Goal: Information Seeking & Learning: Learn about a topic

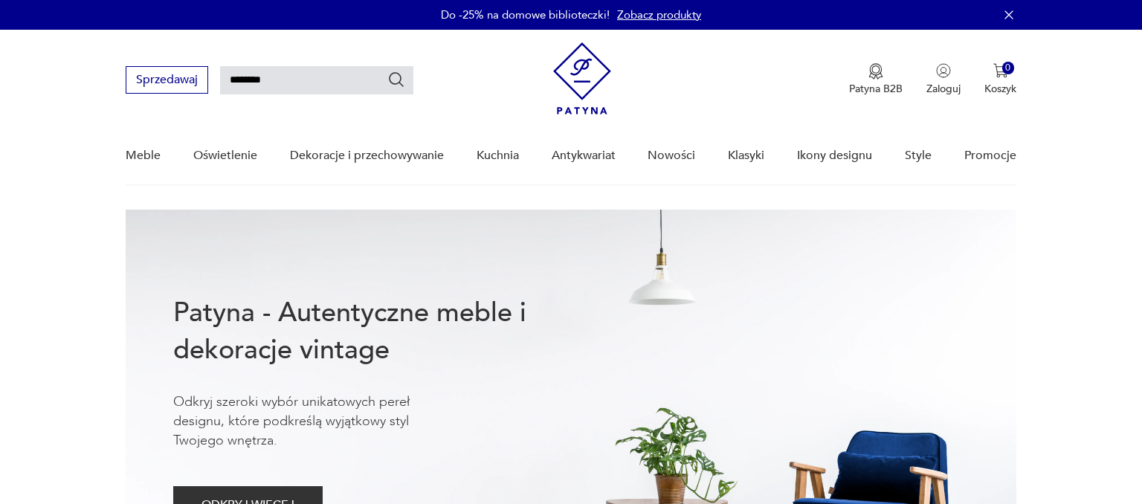
type input "********"
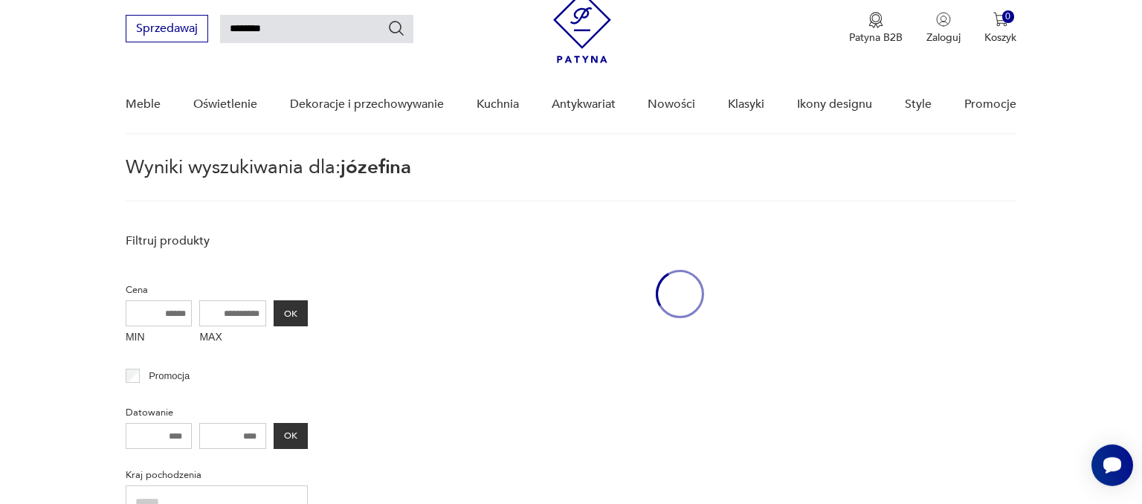
scroll to position [53, 0]
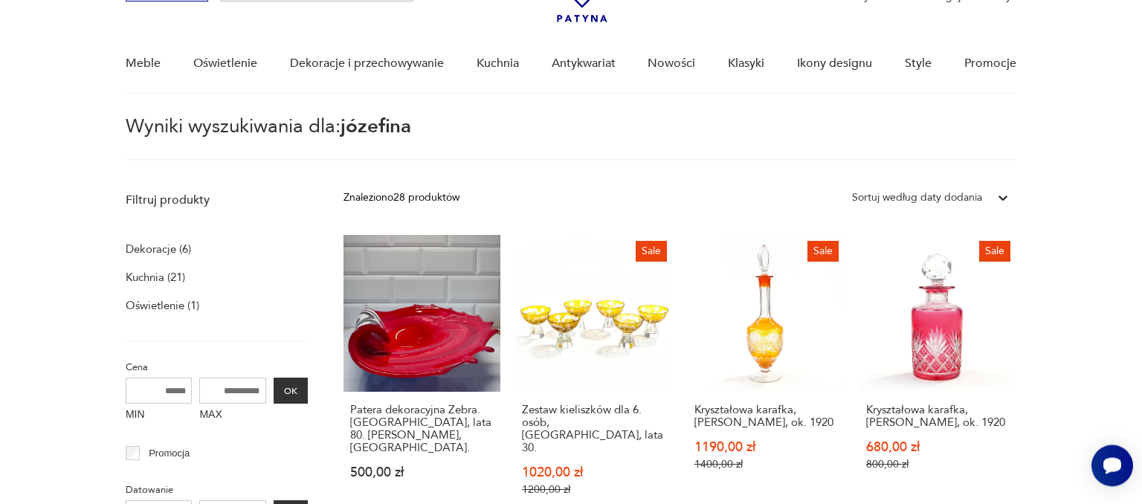
scroll to position [131, 0]
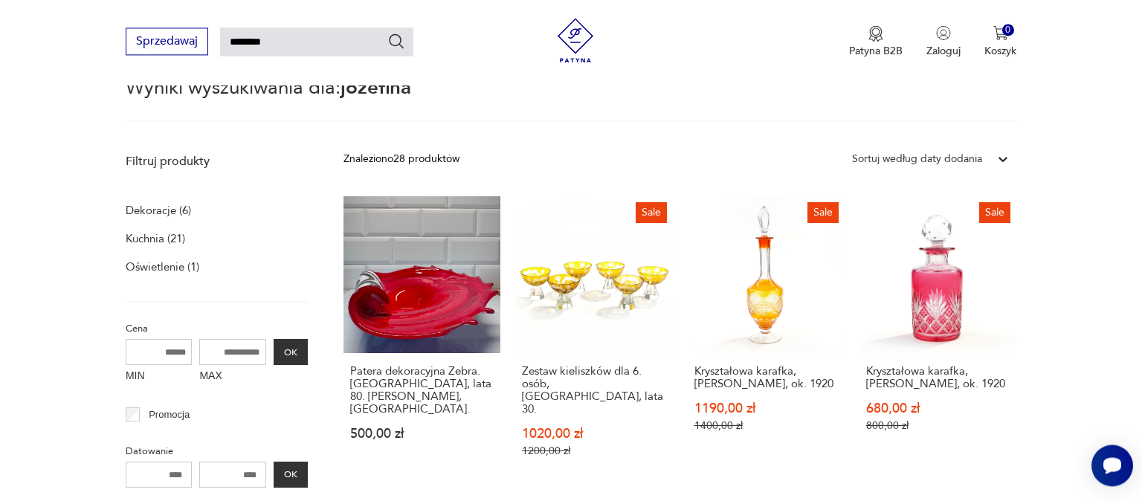
drag, startPoint x: 280, startPoint y: 36, endPoint x: 169, endPoint y: 42, distance: 111.6
click at [220, 42] on input "********" at bounding box center [316, 41] width 193 height 28
type input "*********"
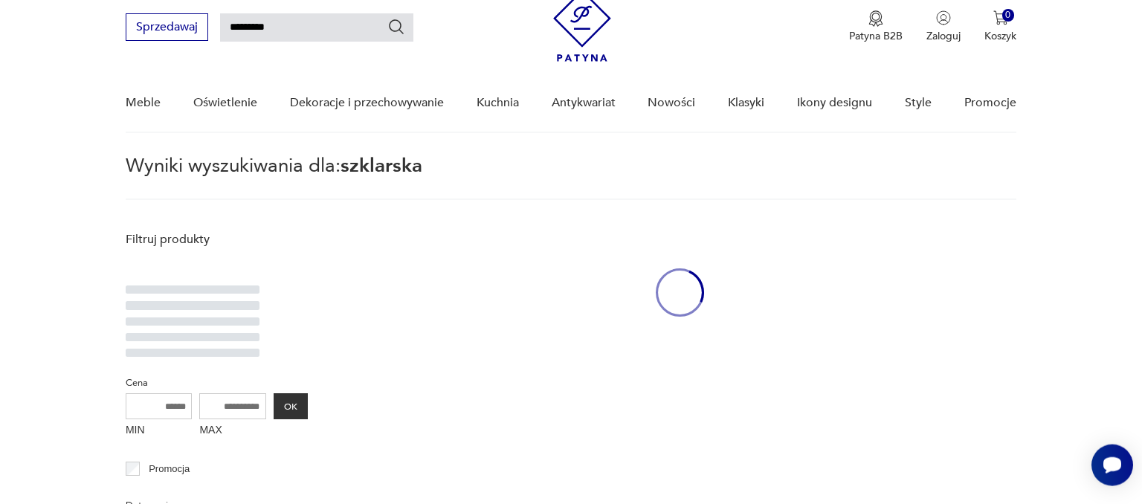
scroll to position [52, 0]
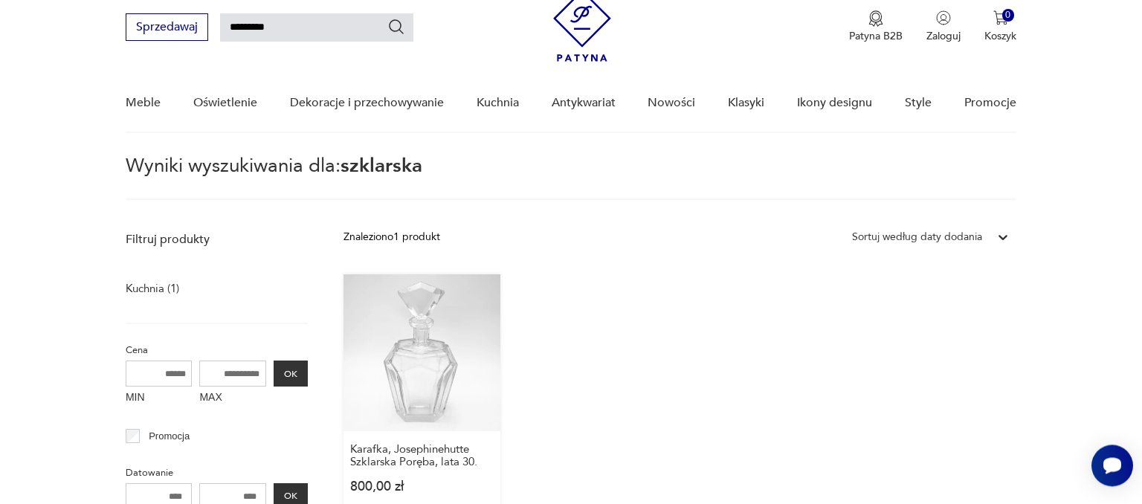
click at [433, 404] on link "Karafka, Josephinehutte Szklarska Poręba, lata 30. 800,00 zł" at bounding box center [421, 397] width 157 height 247
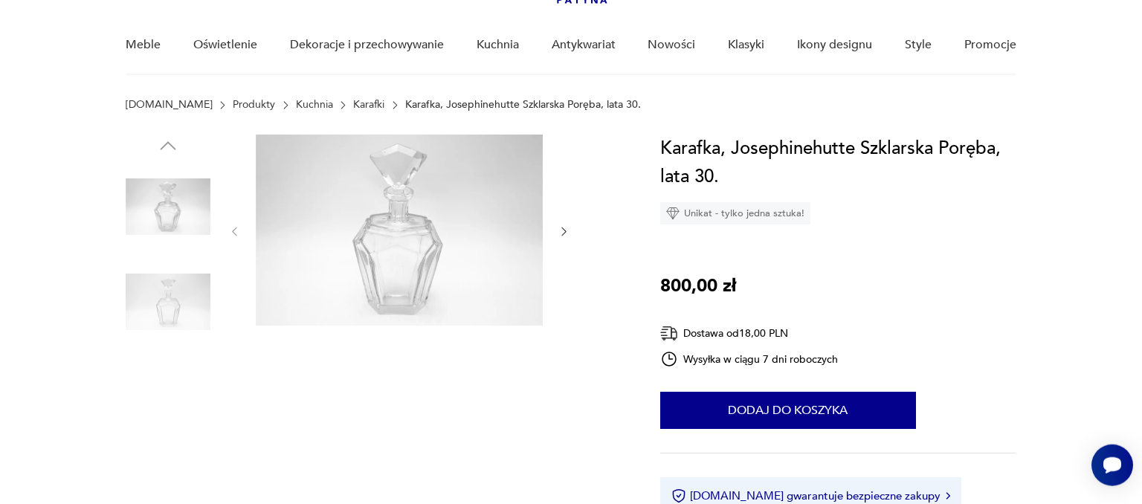
scroll to position [117, 0]
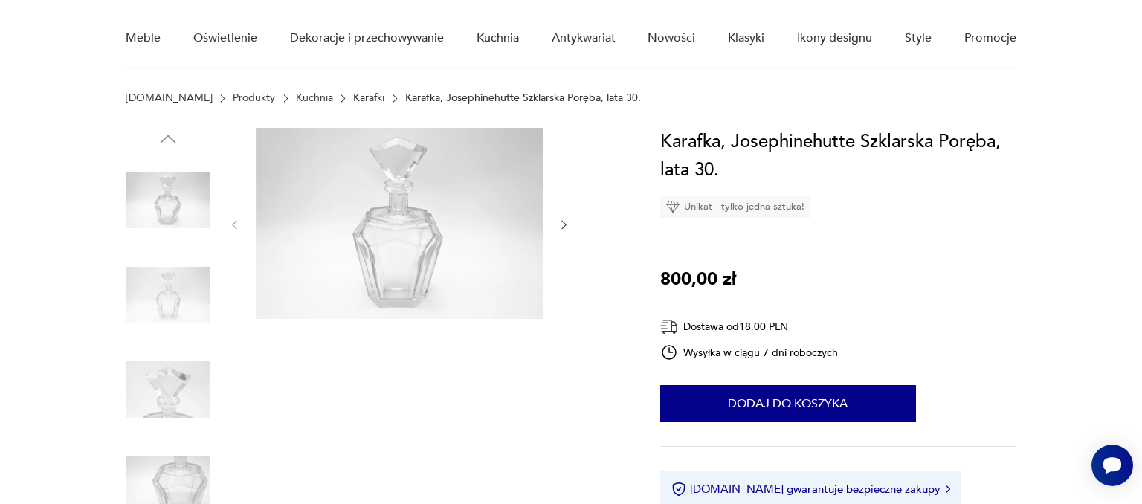
click at [567, 218] on icon "button" at bounding box center [563, 224] width 13 height 13
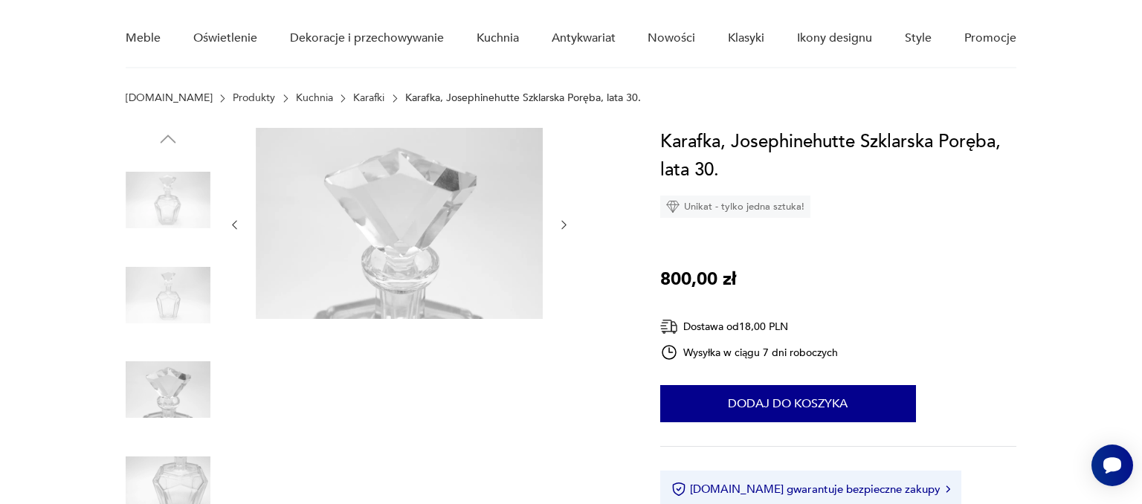
click at [567, 218] on icon "button" at bounding box center [563, 224] width 13 height 13
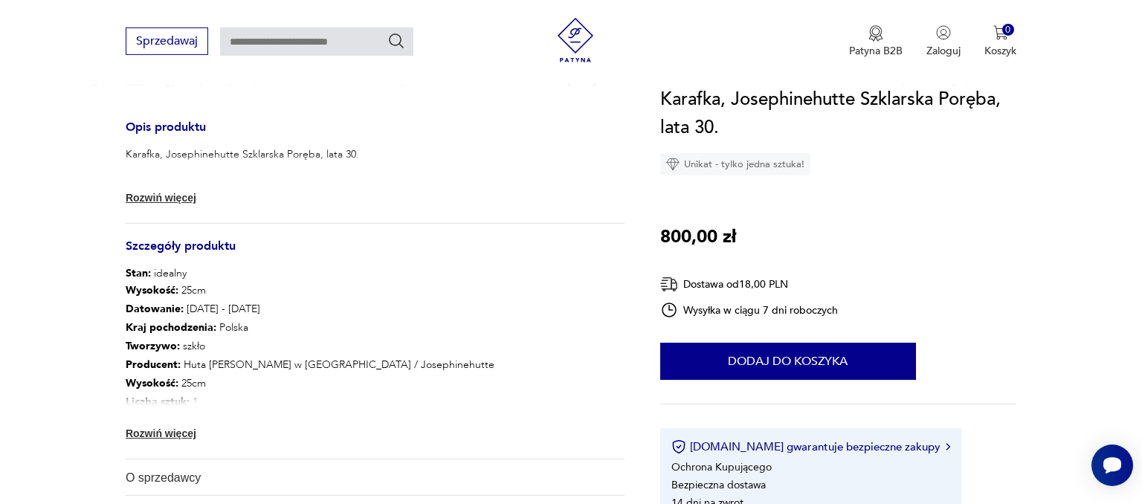
scroll to position [589, 0]
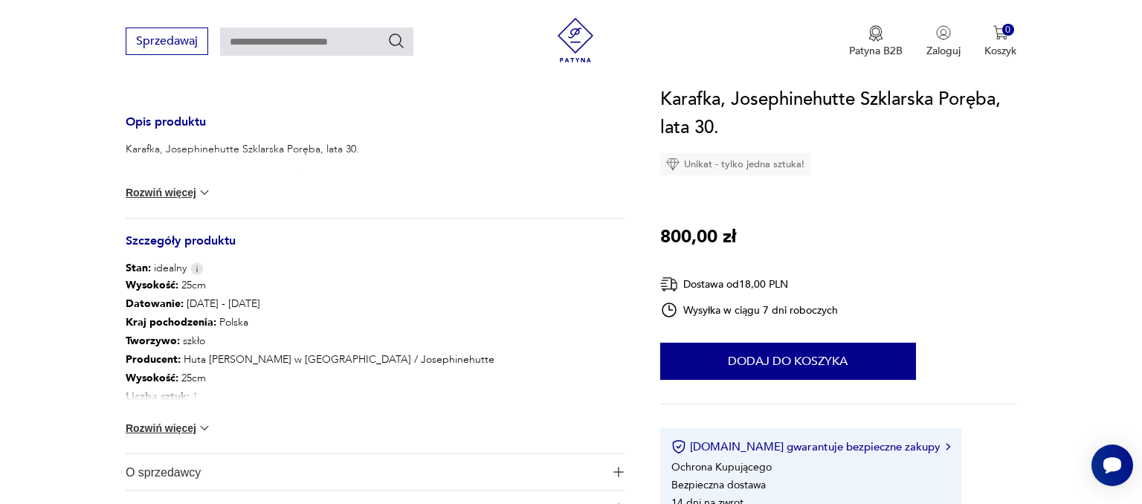
click at [144, 424] on button "Rozwiń więcej" at bounding box center [169, 428] width 86 height 15
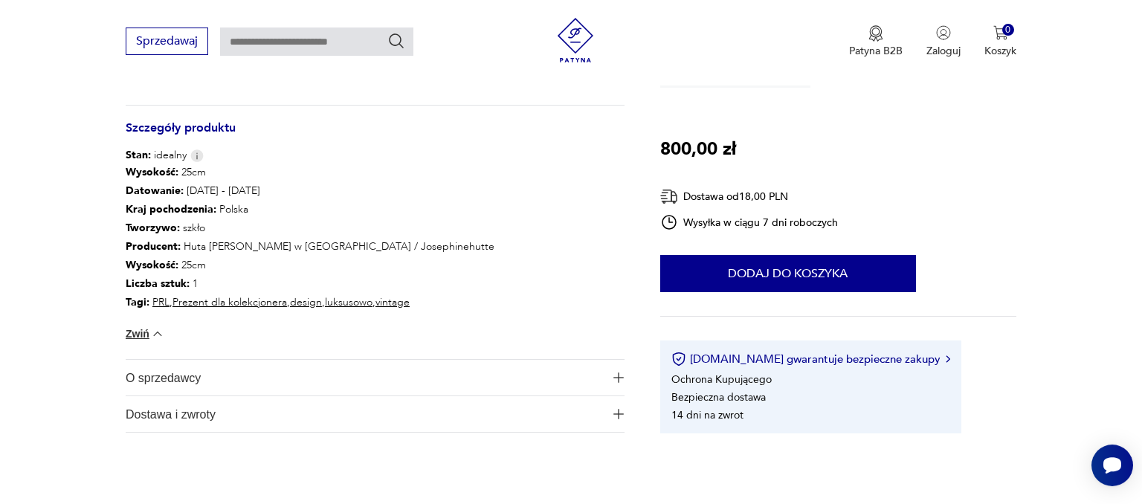
scroll to position [706, 0]
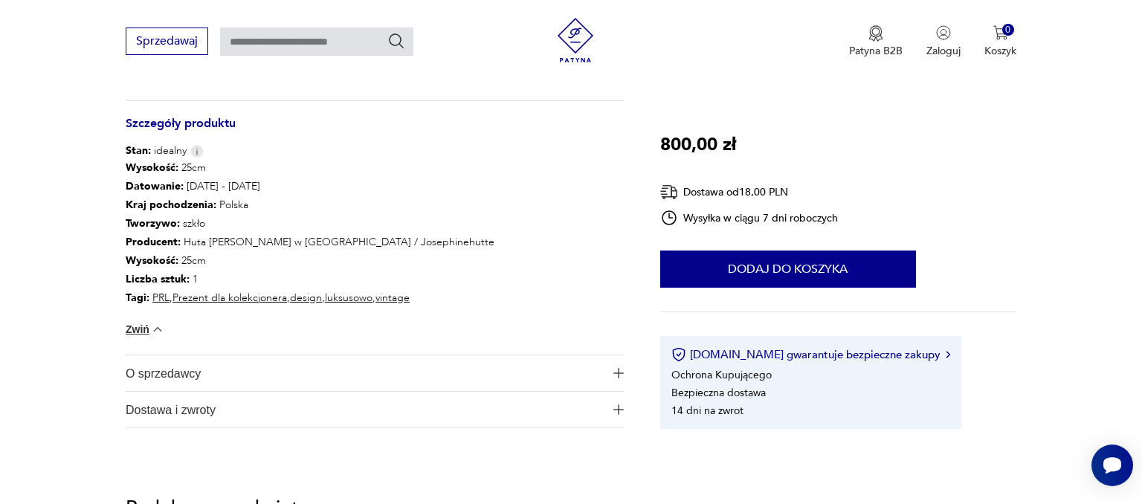
click at [150, 367] on span "O sprzedawcy" at bounding box center [365, 373] width 478 height 36
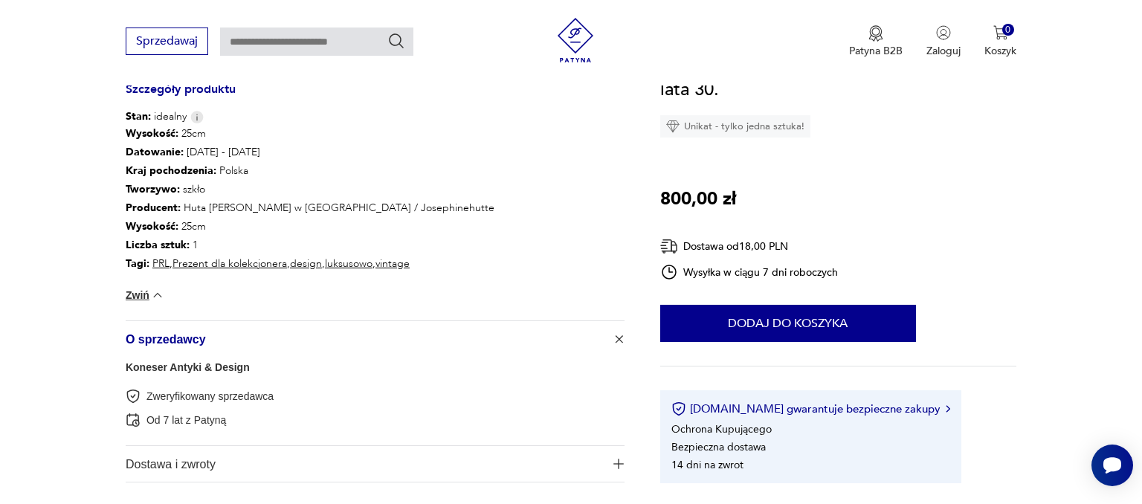
click at [44, 400] on section "Opis produktu Karafka, Josephinehutte Szklarska Poręba, lata 30. Wymiary: wys. …" at bounding box center [571, 11] width 1142 height 1013
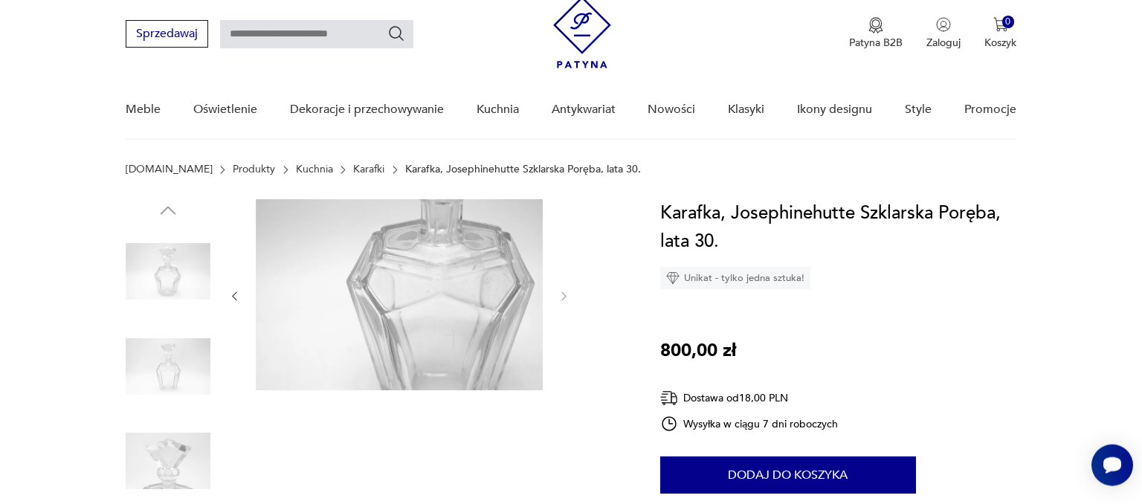
scroll to position [0, 0]
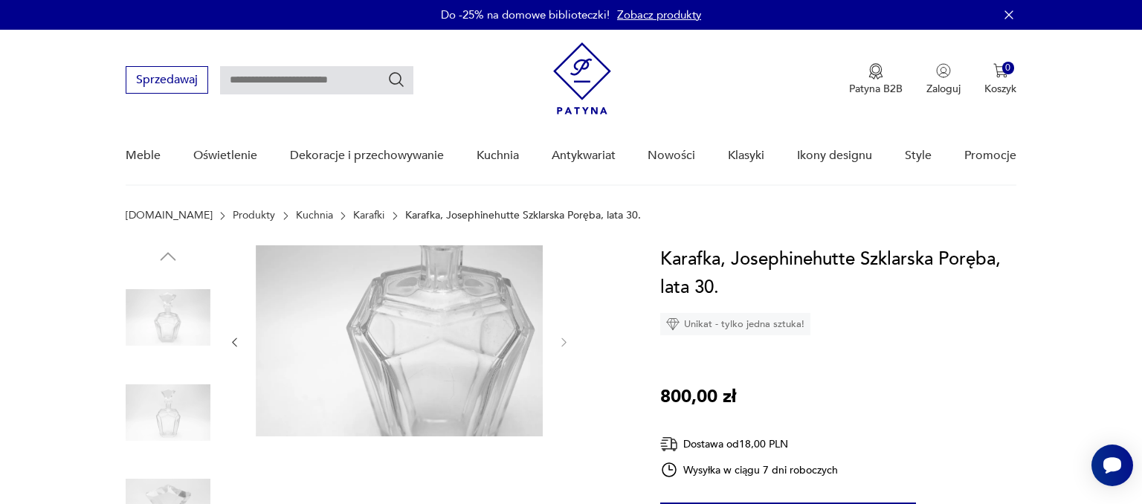
click at [255, 80] on input "text" at bounding box center [316, 80] width 193 height 28
type input "**********"
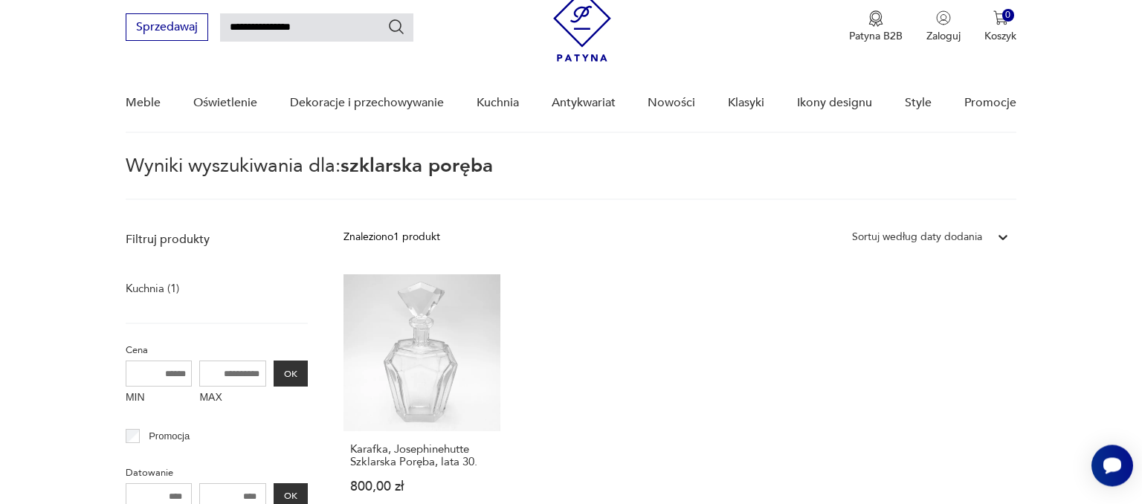
scroll to position [52, 0]
drag, startPoint x: 315, startPoint y: 31, endPoint x: 0, endPoint y: 154, distance: 338.1
click at [220, 42] on input "**********" at bounding box center [316, 28] width 193 height 28
type input "**********"
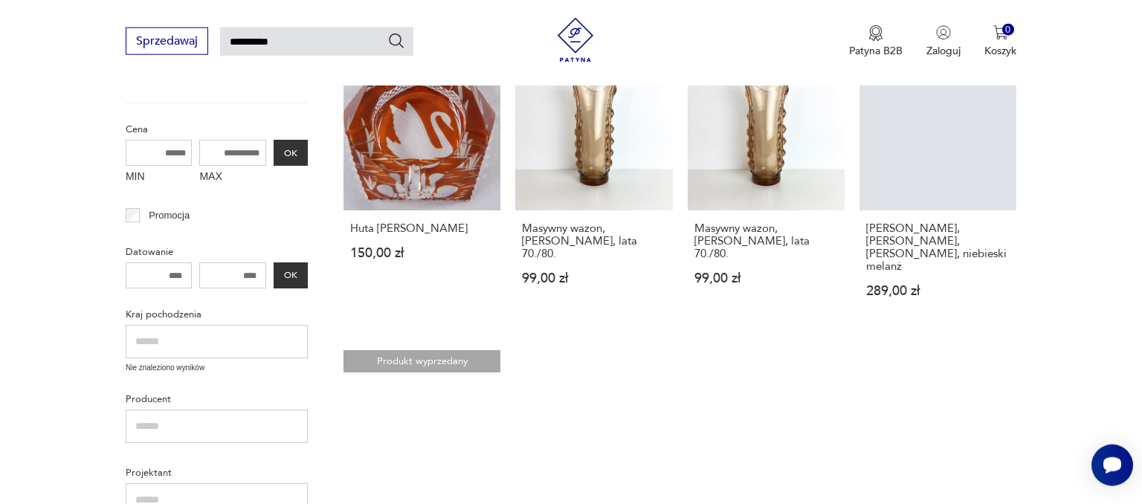
scroll to position [324, 0]
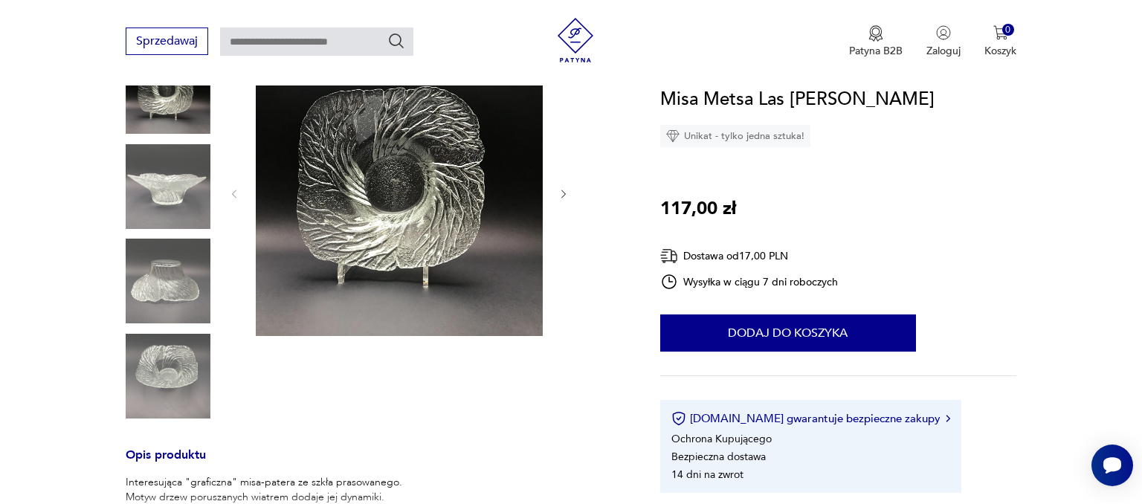
scroll to position [157, 0]
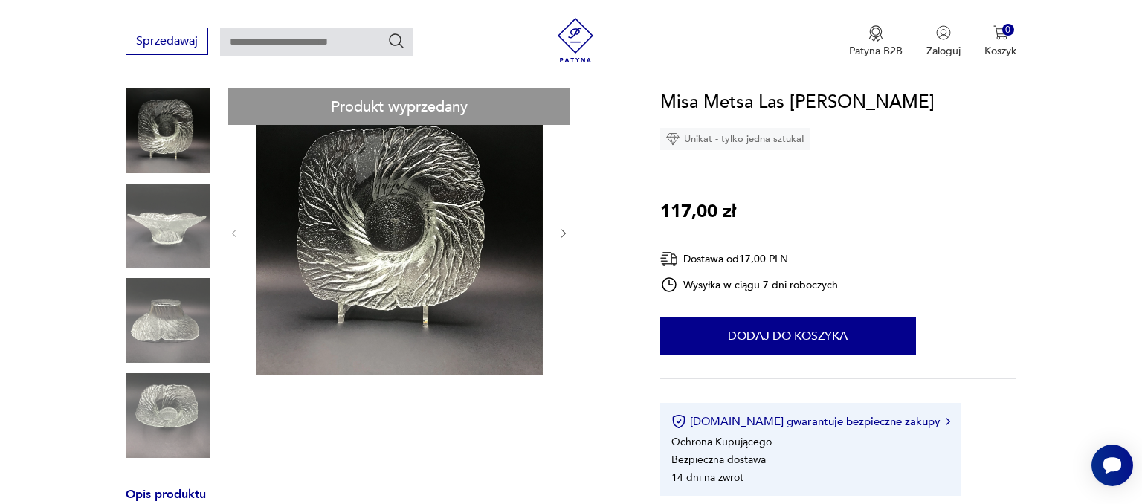
click at [757, 71] on div "Sprzedawaj Patyna B2B Zaloguj 0 Koszyk Twój koszyk ( 0 ) Brak produktów w koszy…" at bounding box center [571, 42] width 1142 height 85
drag, startPoint x: 656, startPoint y: 101, endPoint x: 890, endPoint y: 88, distance: 234.4
click at [885, 151] on div "Misa Metsa Las P. Kallioinen Unikat - tylko jedna sztuka! 117,00 zł Dostawa od …" at bounding box center [838, 291] width 356 height 407
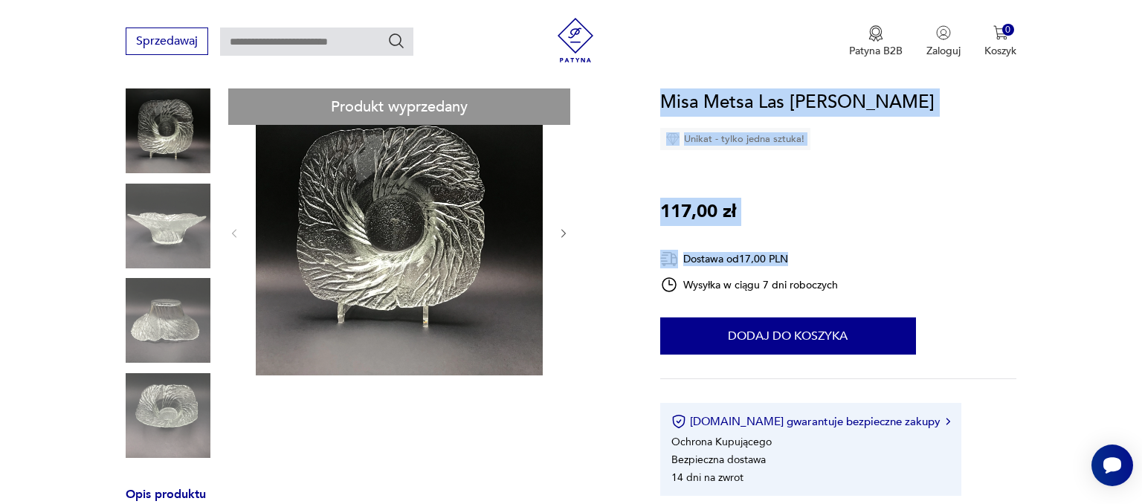
drag, startPoint x: 887, startPoint y: 120, endPoint x: 653, endPoint y: 89, distance: 236.2
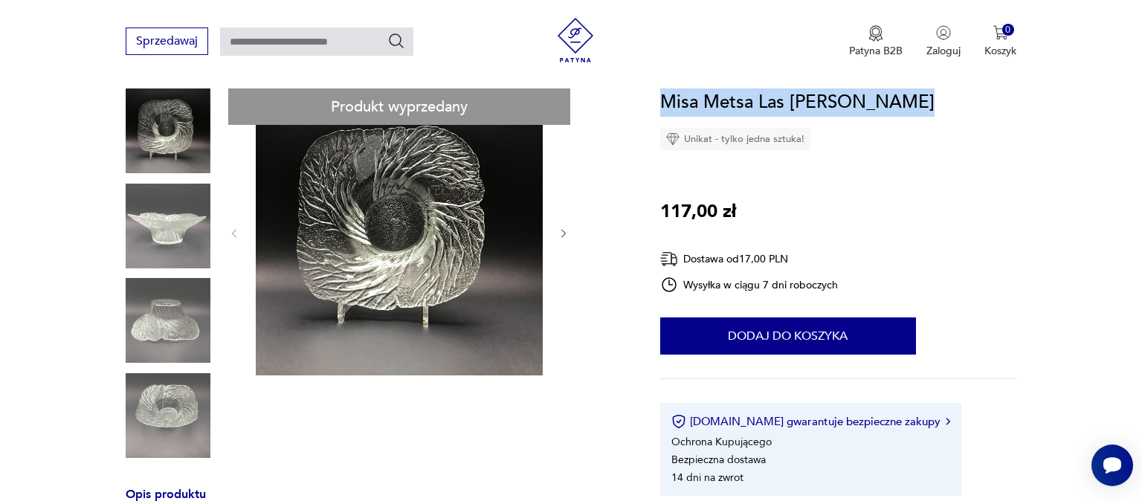
drag, startPoint x: 666, startPoint y: 99, endPoint x: 881, endPoint y: 96, distance: 214.8
click at [881, 96] on h1 "Misa Metsa Las P. Kallioinen" at bounding box center [797, 102] width 274 height 28
copy h1 "Misa Metsa Las P. Kallioinen"
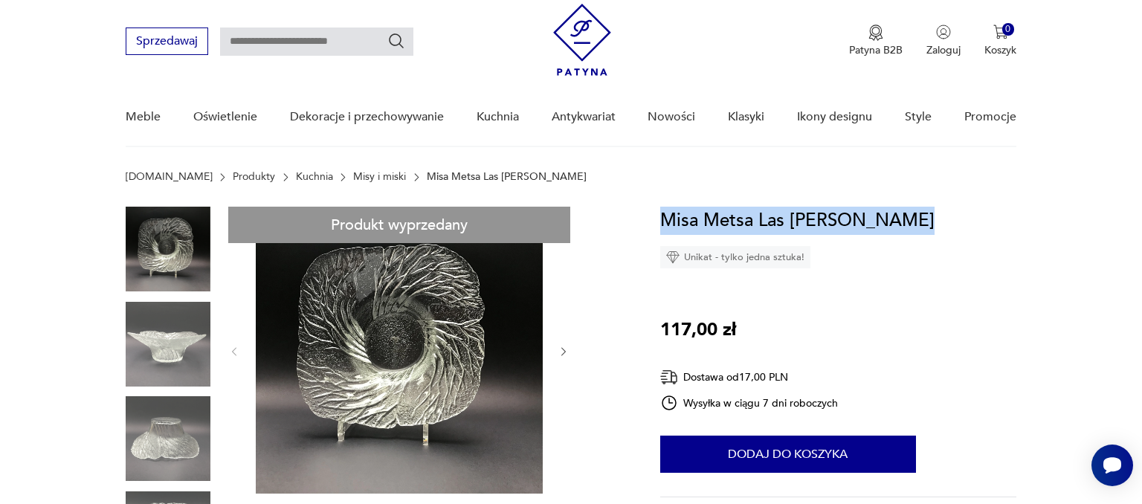
scroll to position [0, 0]
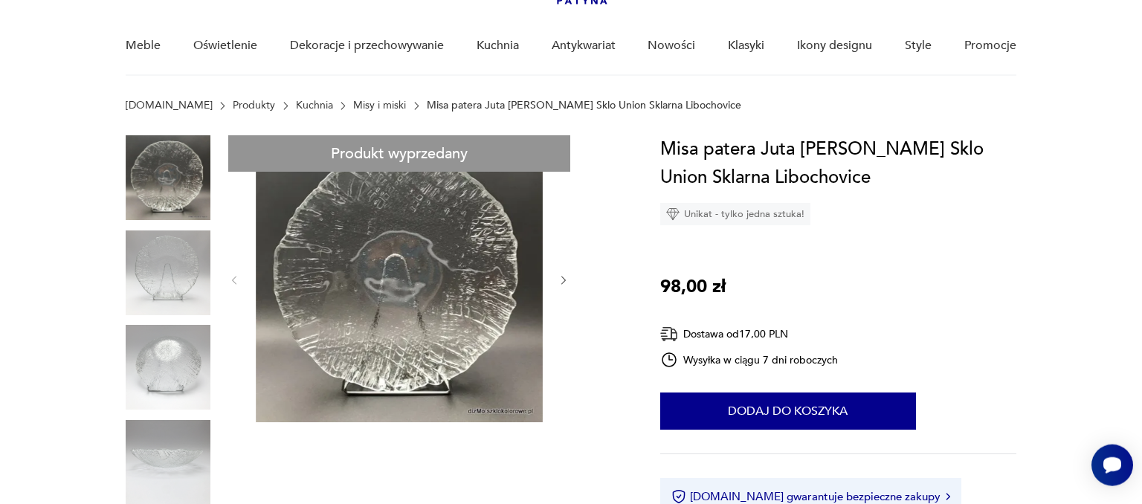
scroll to position [117, 0]
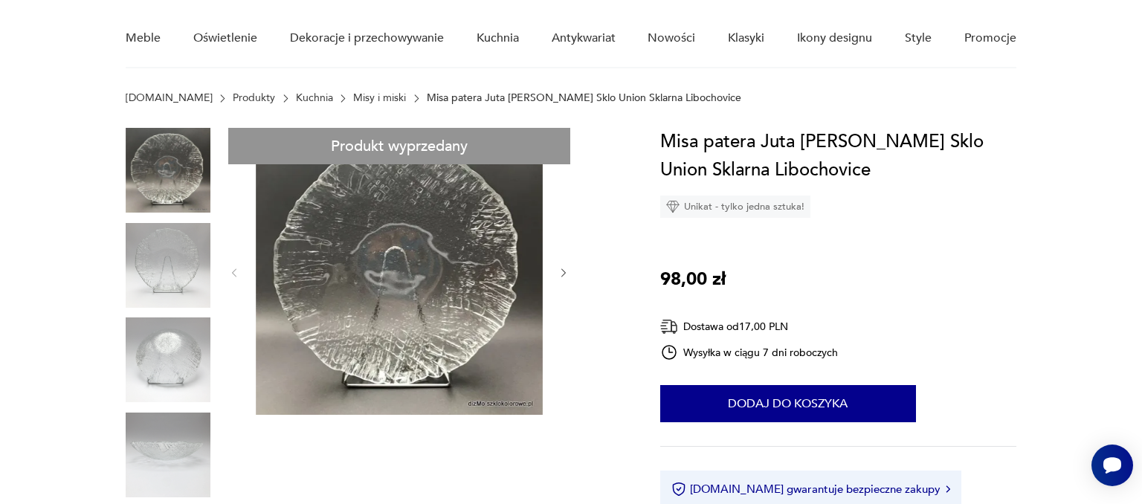
click at [353, 97] on link "Misy i miski" at bounding box center [379, 98] width 53 height 12
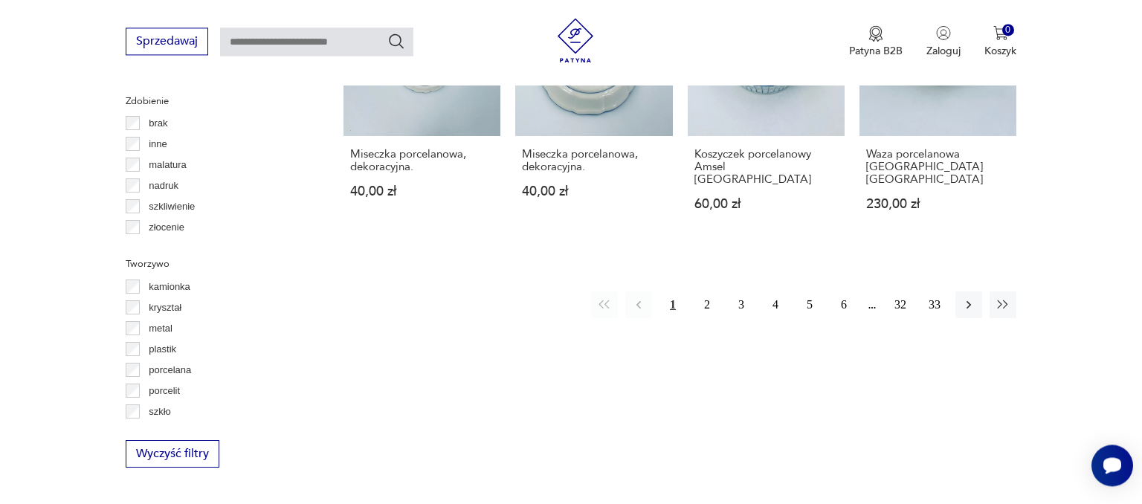
scroll to position [101, 0]
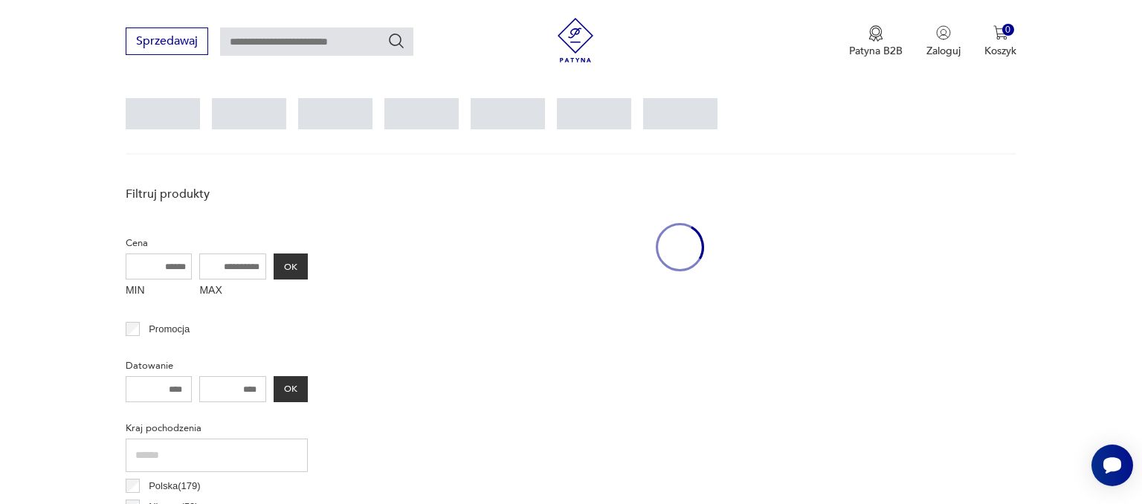
scroll to position [393, 0]
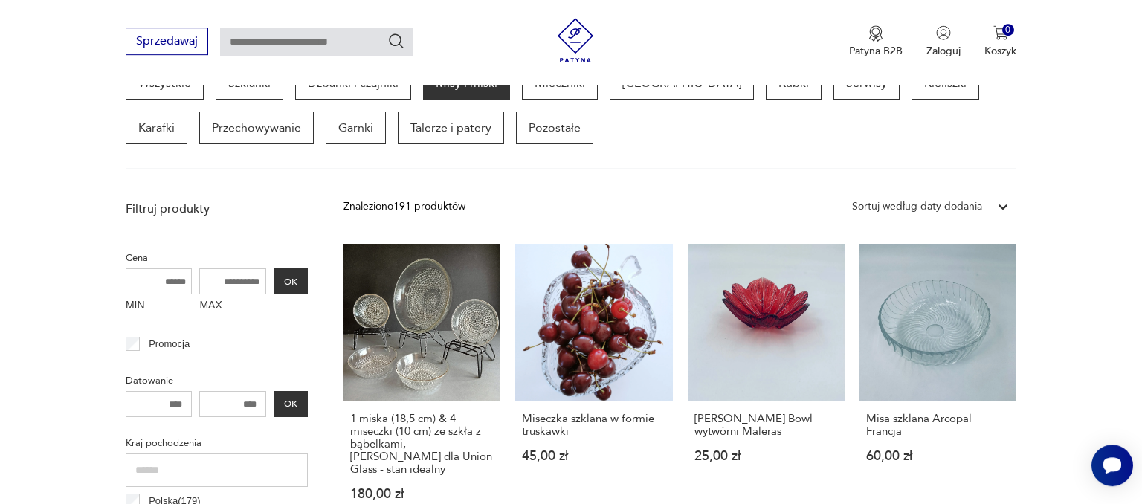
scroll to position [433, 0]
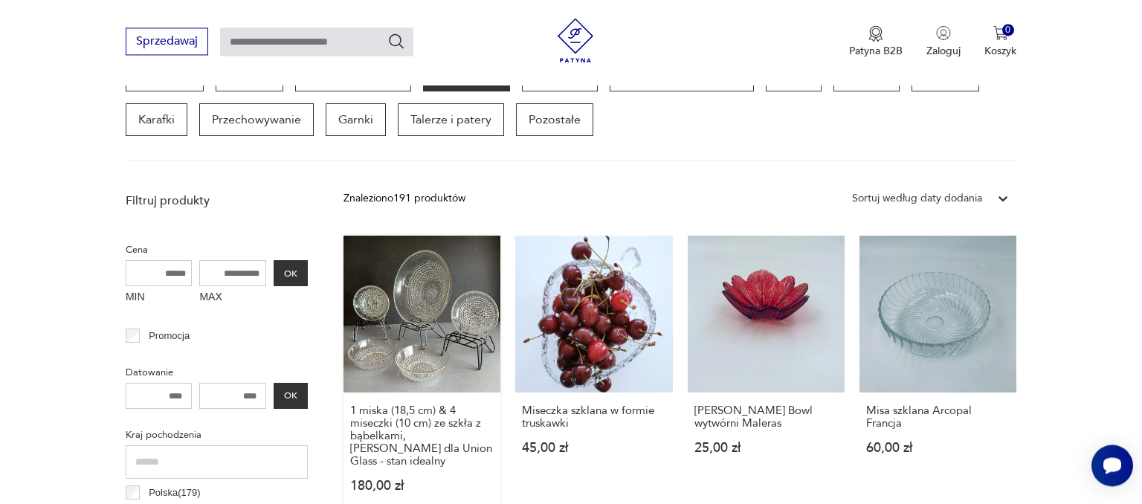
click at [459, 258] on link "1 miska (18,5 cm) & 4 miseczki (10 cm) ze szkła z bąbelkami, Pavel Panek dla Un…" at bounding box center [421, 378] width 157 height 285
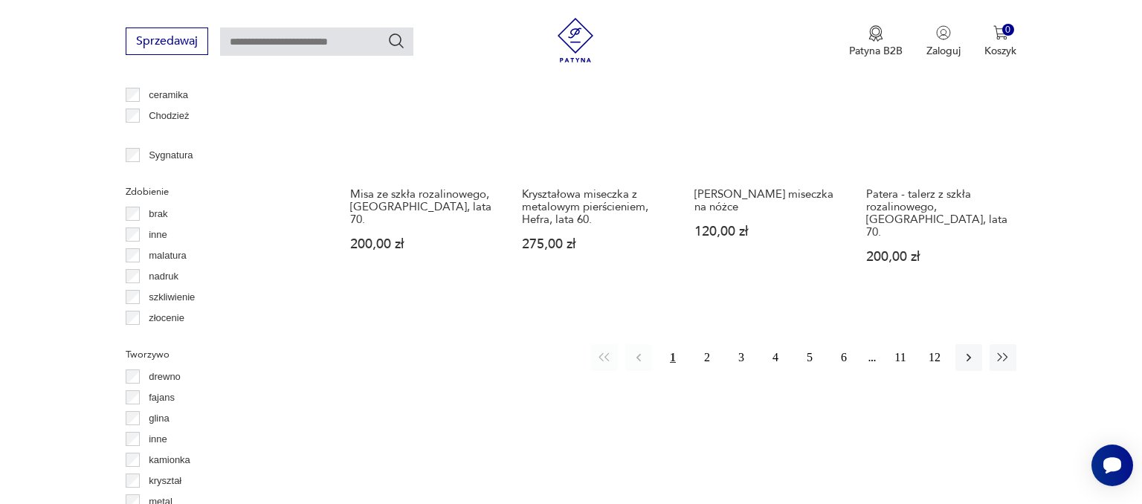
scroll to position [1579, 0]
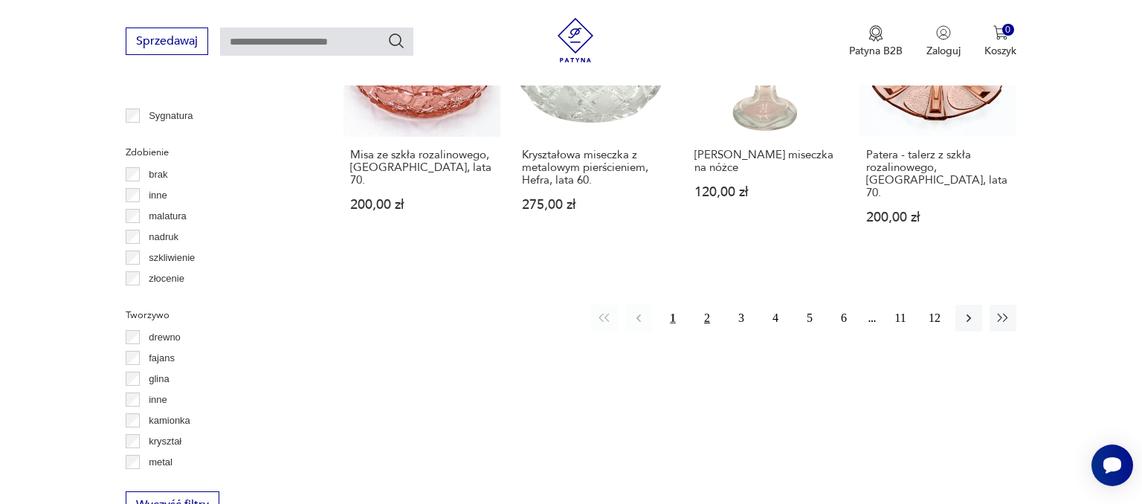
click at [711, 305] on button "2" at bounding box center [706, 318] width 27 height 27
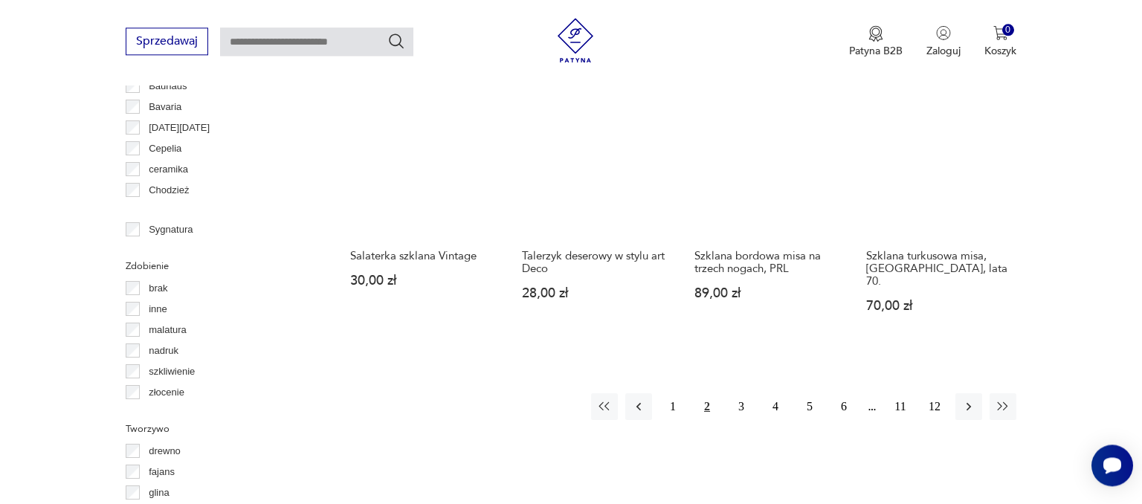
scroll to position [1492, 0]
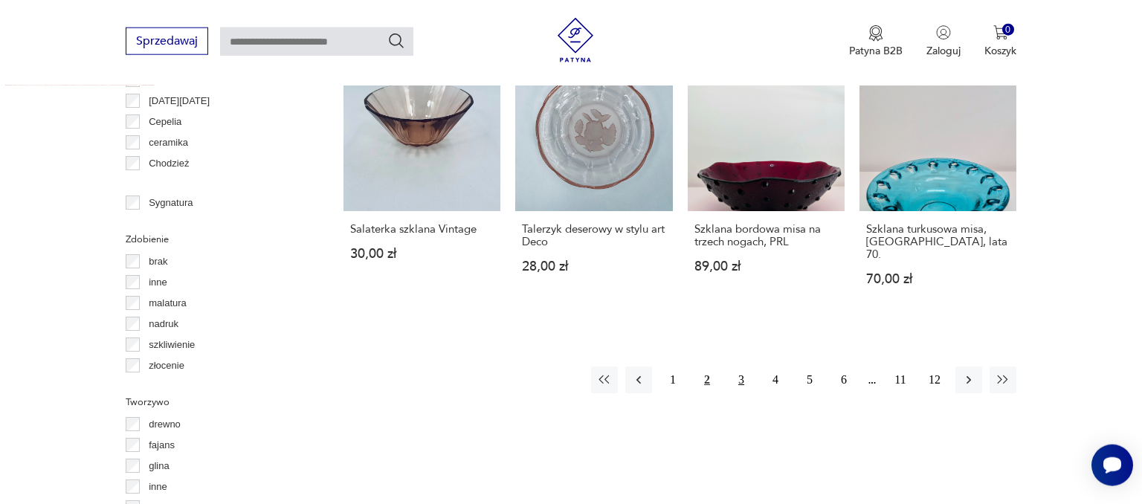
click at [738, 366] on button "3" at bounding box center [741, 379] width 27 height 27
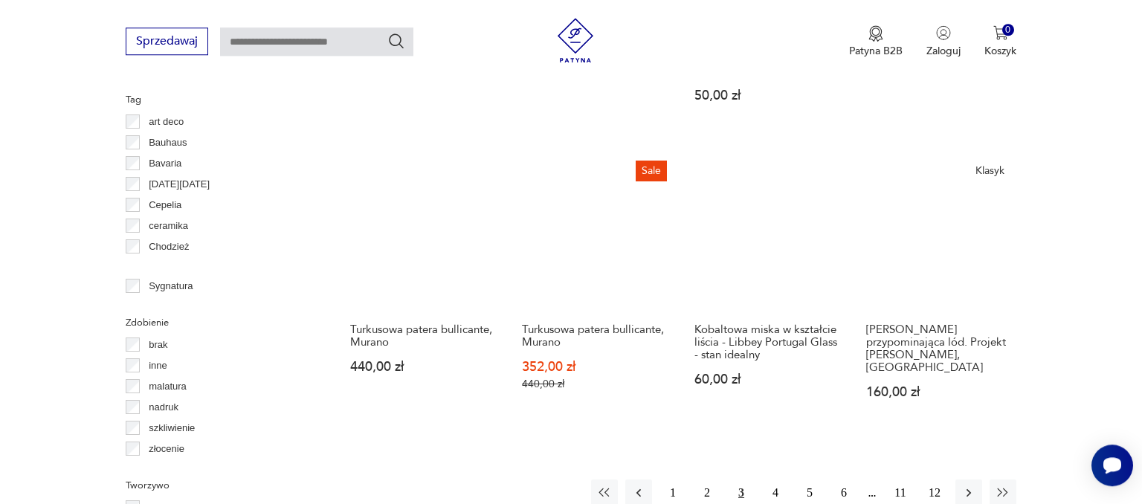
scroll to position [1414, 0]
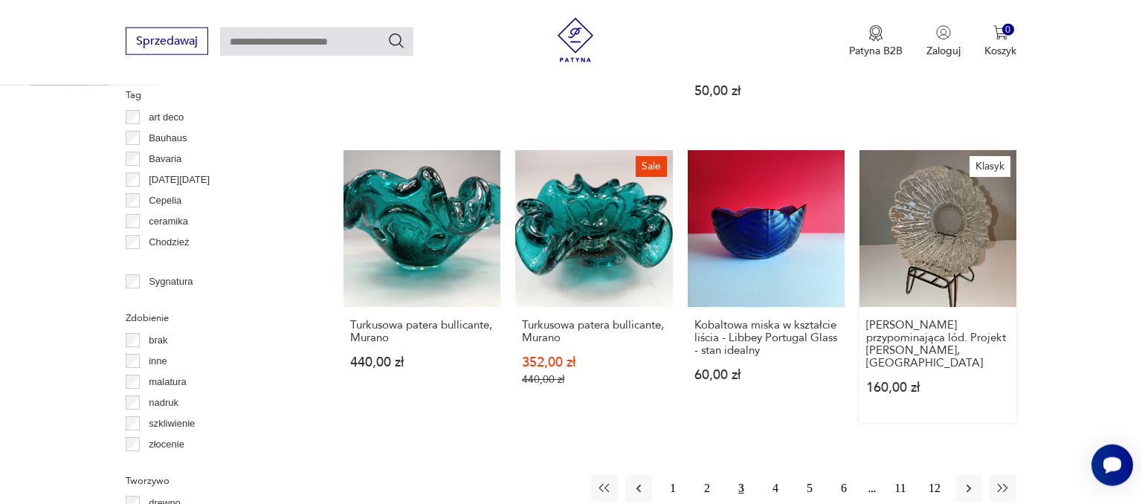
click at [980, 195] on link "Klasyk Miska przypominająca lód. Projekt Pertti Kallioinena, FINLANDIA 160,00 zł" at bounding box center [937, 286] width 157 height 273
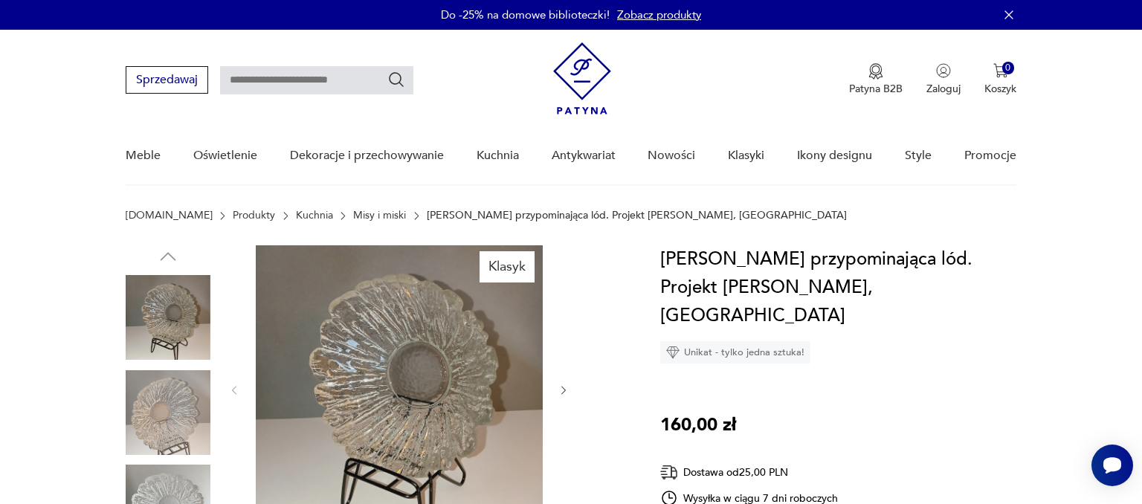
click at [367, 369] on img at bounding box center [399, 388] width 287 height 287
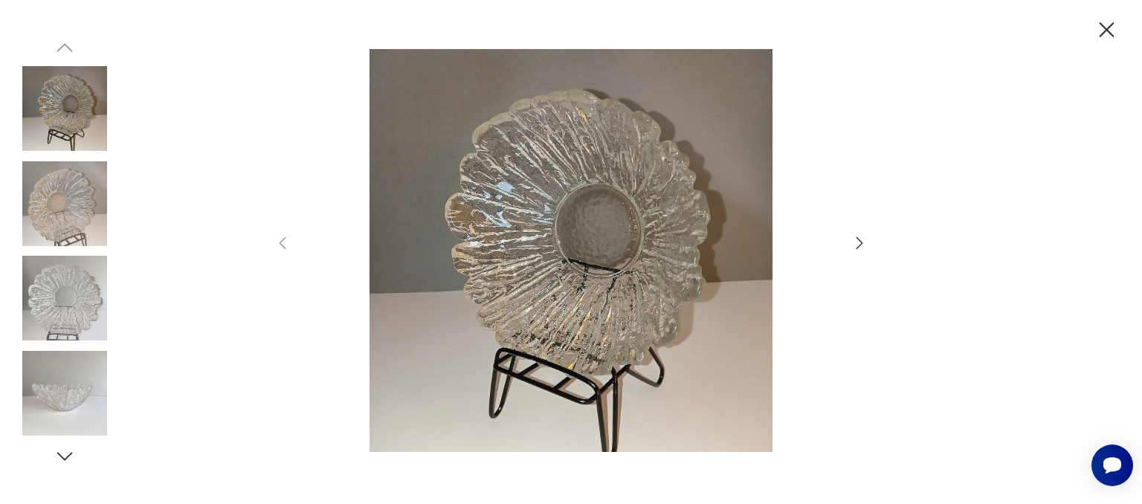
click at [855, 237] on icon "button" at bounding box center [859, 243] width 18 height 18
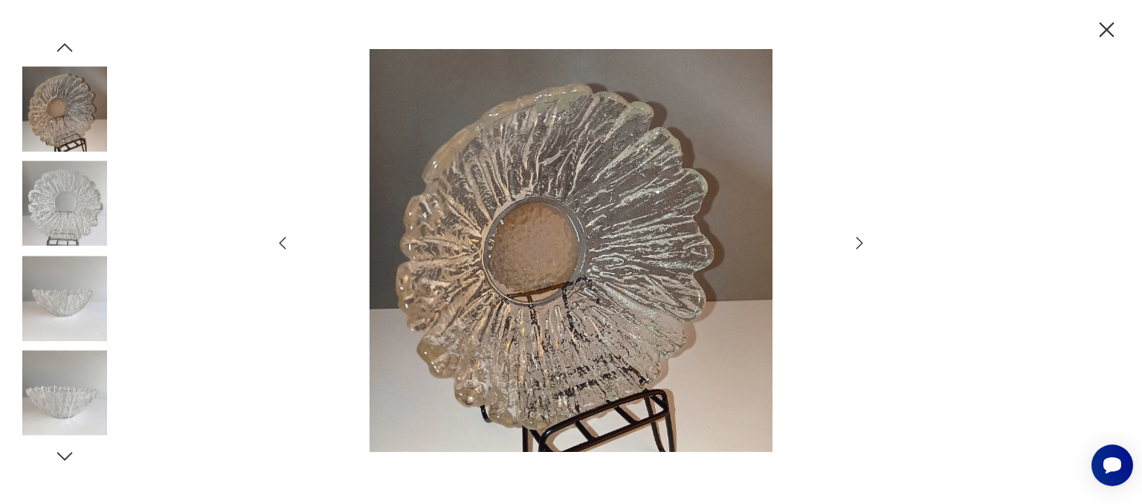
click at [855, 237] on icon "button" at bounding box center [859, 243] width 18 height 18
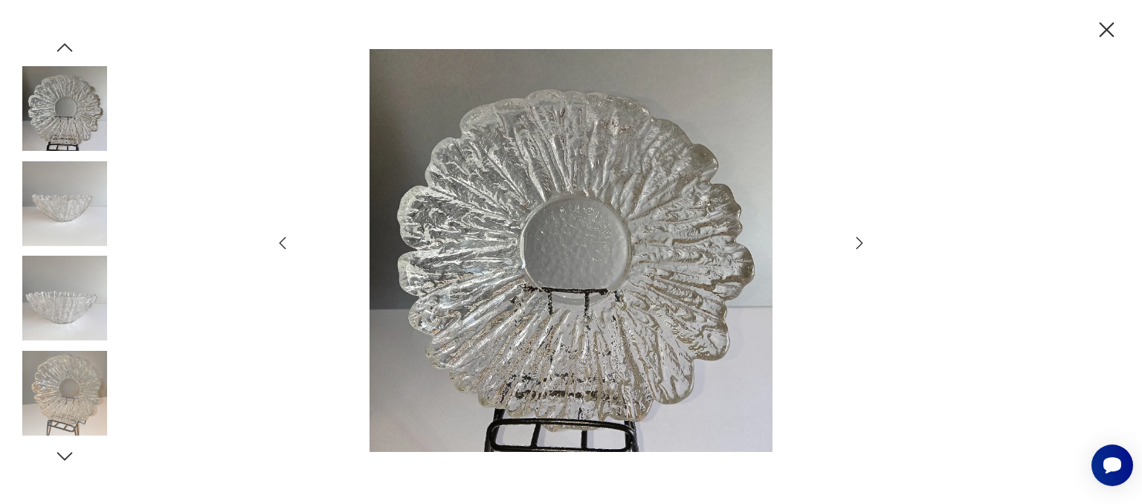
click at [855, 237] on icon "button" at bounding box center [859, 243] width 18 height 18
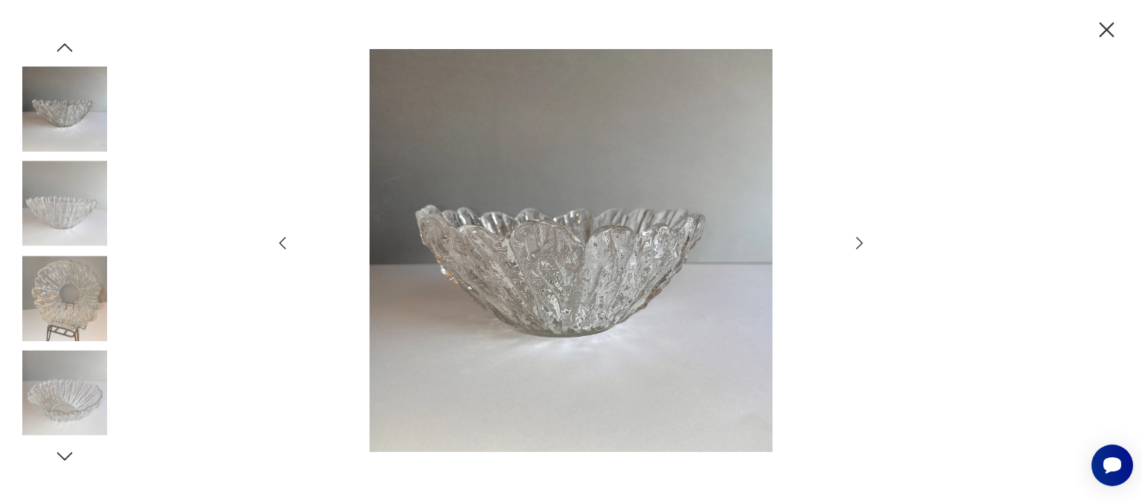
click at [855, 237] on icon "button" at bounding box center [859, 243] width 18 height 18
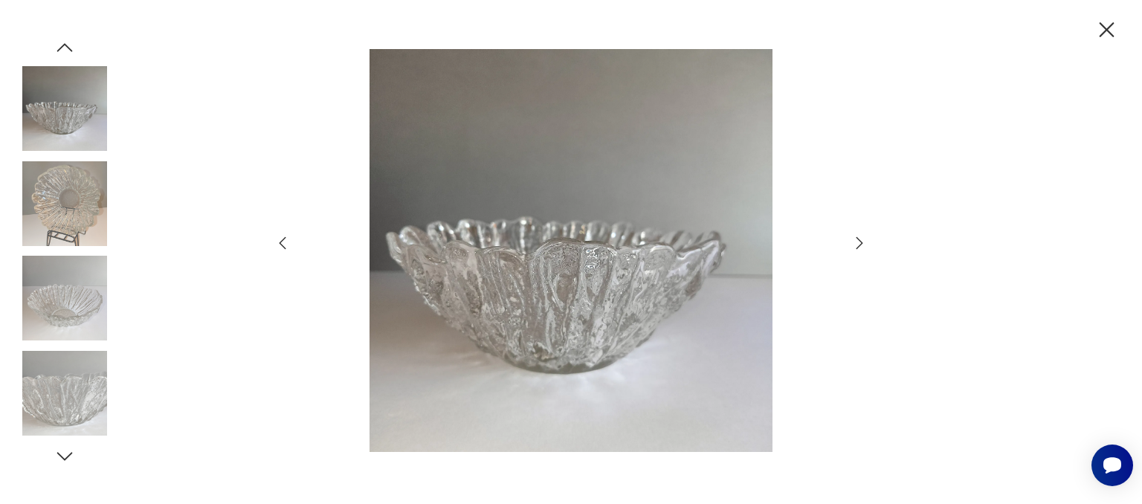
click at [855, 237] on icon "button" at bounding box center [859, 243] width 18 height 18
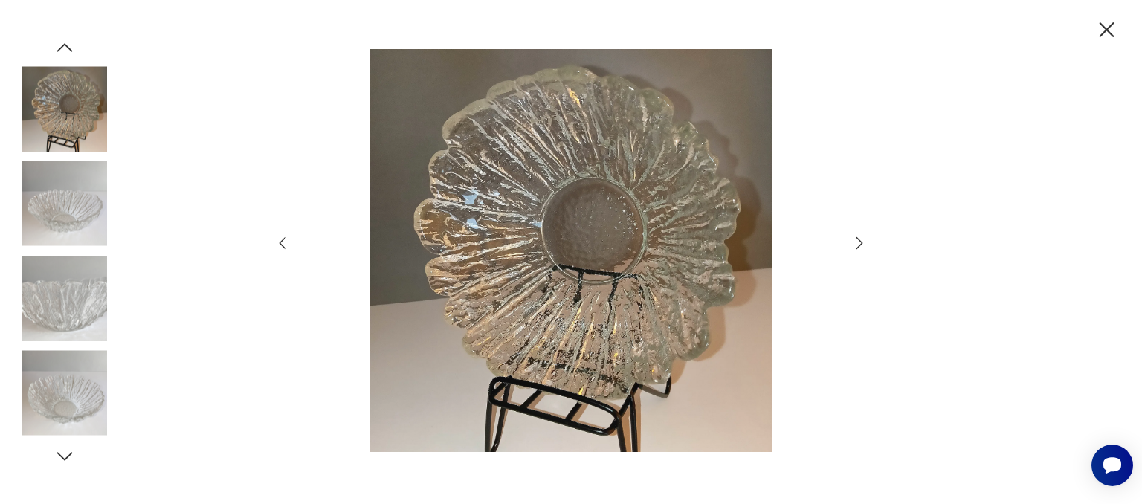
click at [855, 237] on icon "button" at bounding box center [859, 243] width 18 height 18
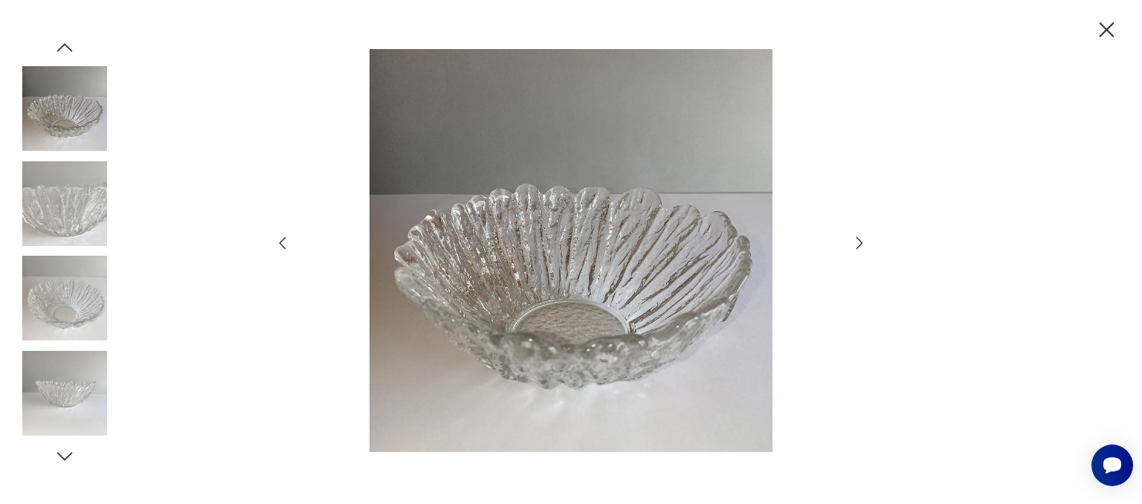
click at [1098, 34] on icon "button" at bounding box center [1106, 30] width 26 height 26
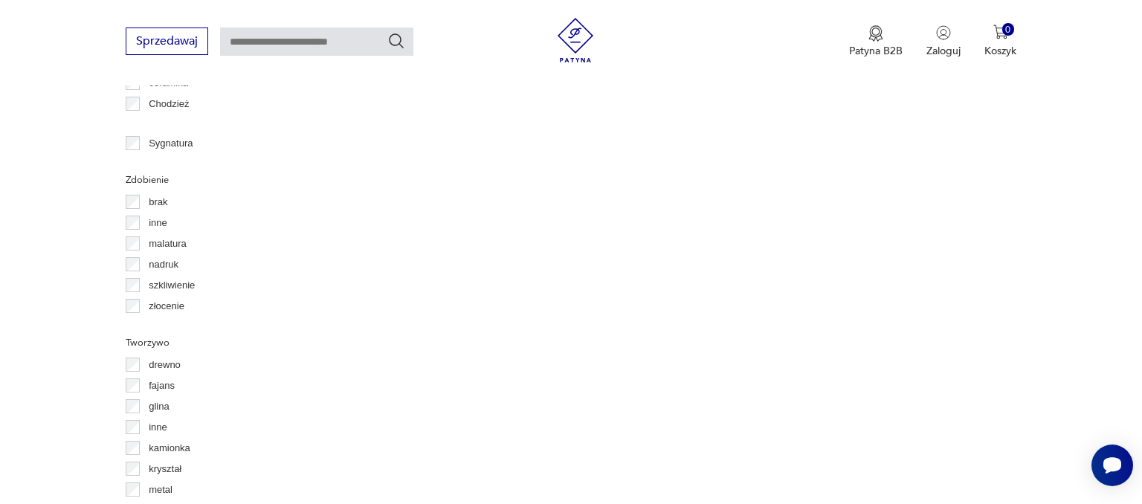
scroll to position [1551, 0]
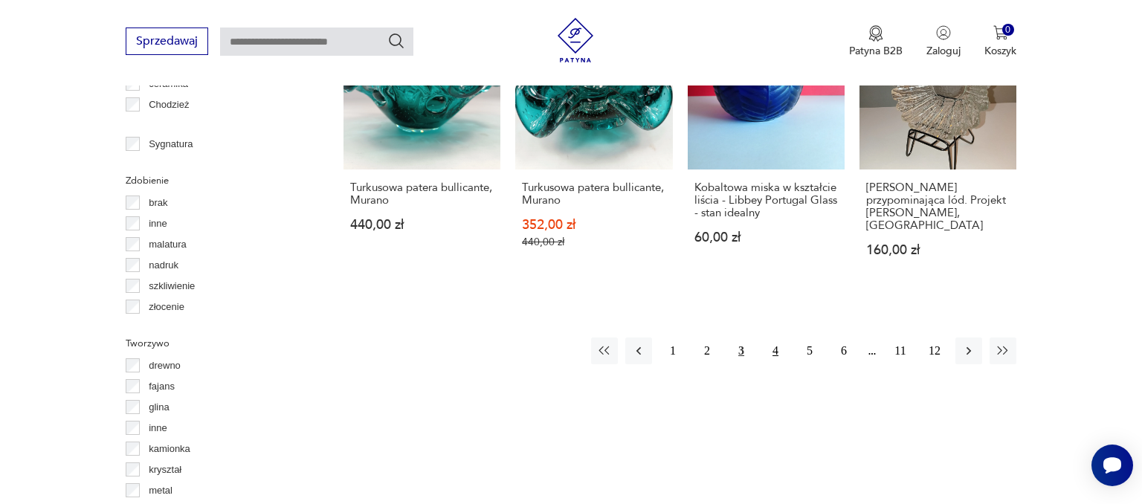
click at [780, 337] on button "4" at bounding box center [775, 350] width 27 height 27
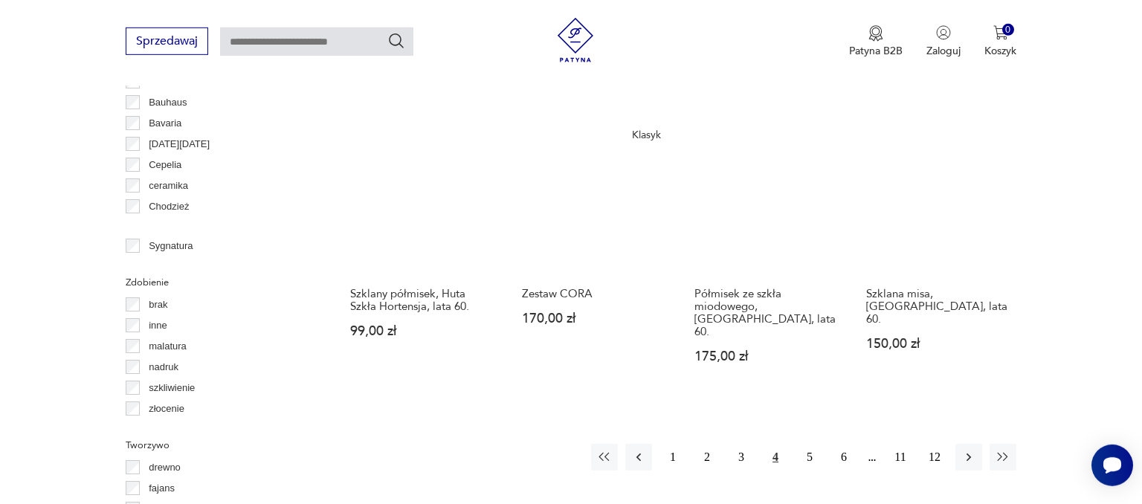
scroll to position [1453, 0]
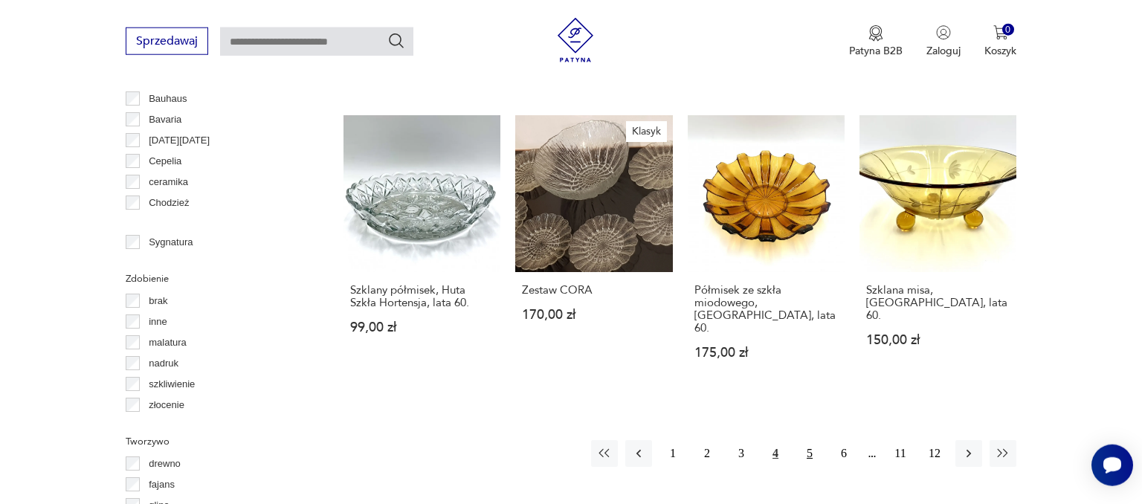
click at [804, 440] on button "5" at bounding box center [809, 453] width 27 height 27
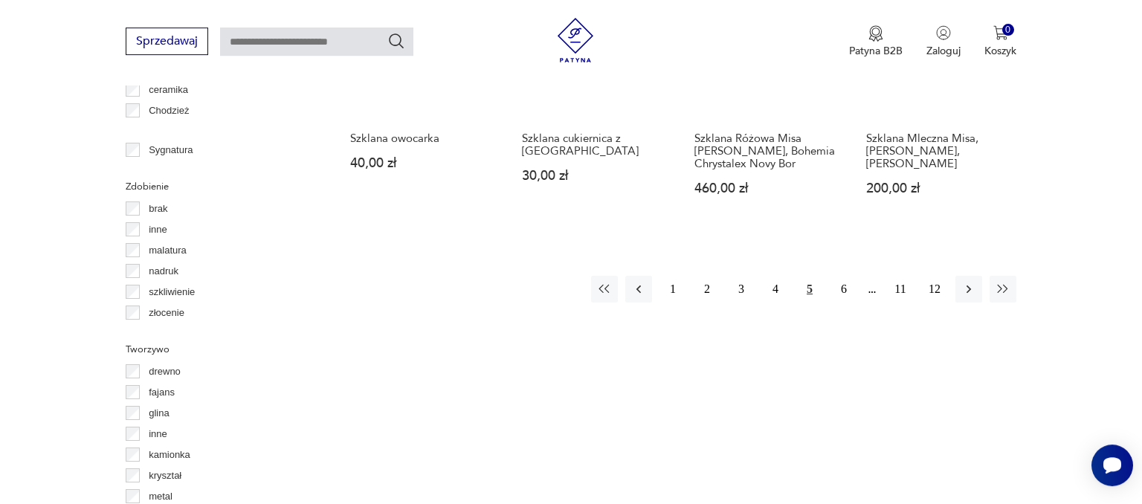
scroll to position [1570, 0]
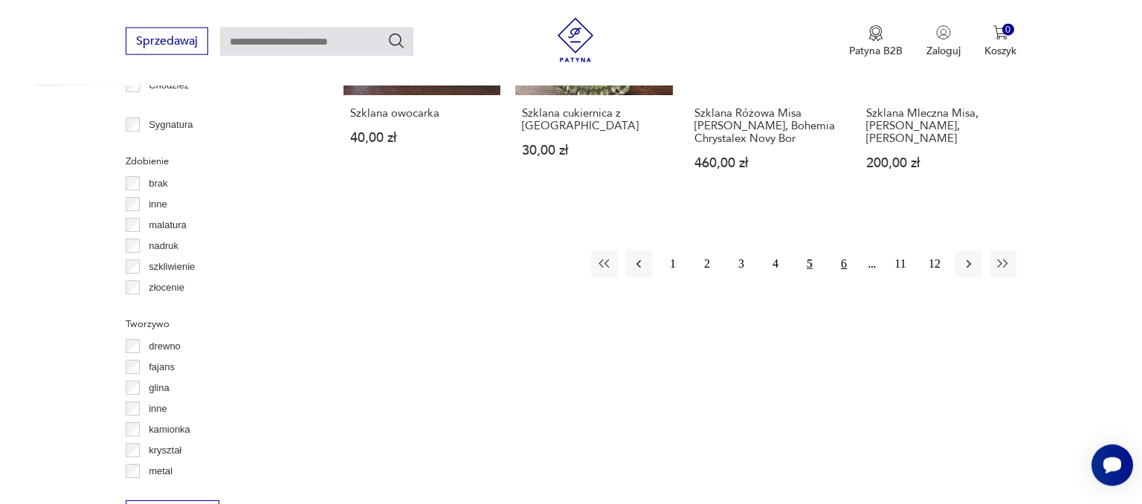
click at [845, 250] on button "6" at bounding box center [843, 263] width 27 height 27
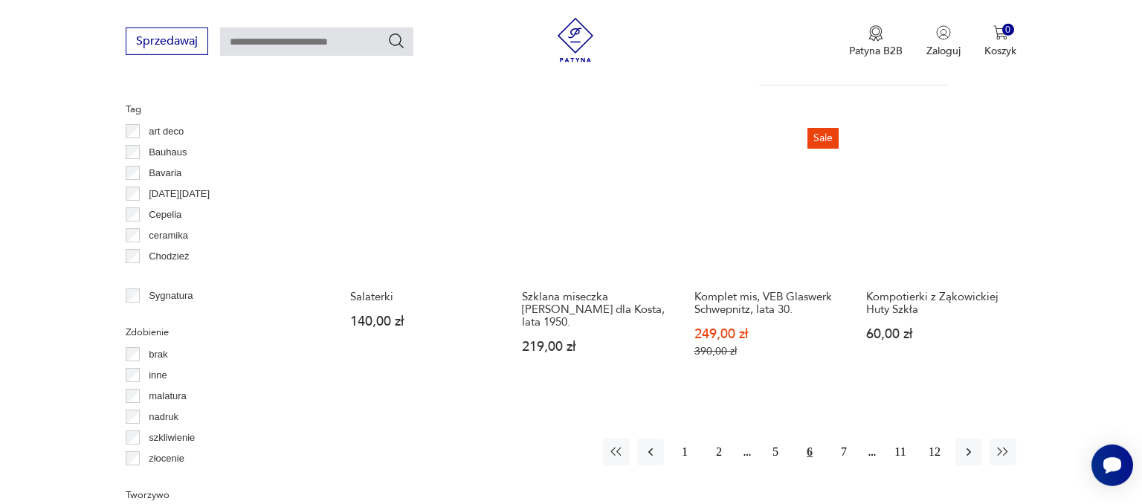
scroll to position [1453, 0]
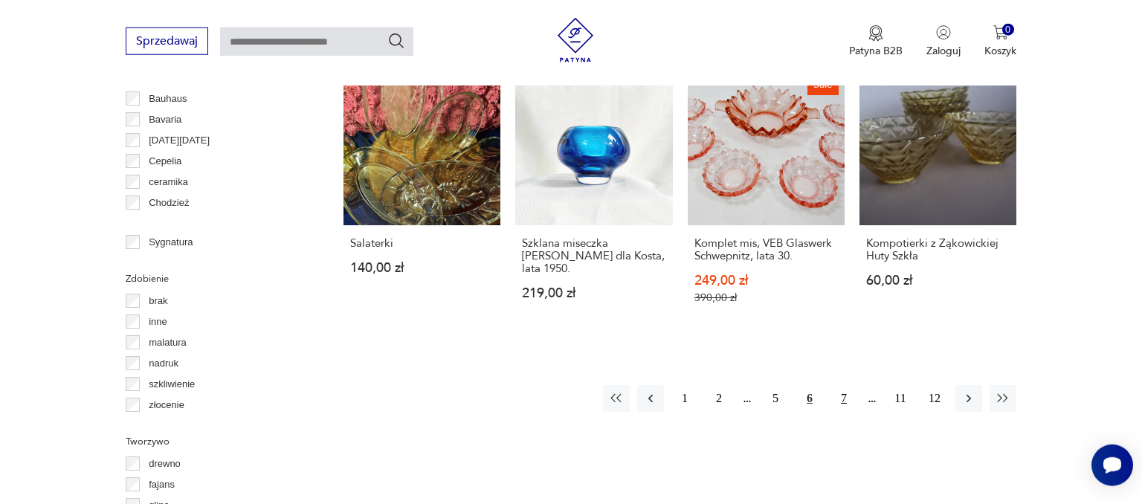
click at [843, 385] on button "7" at bounding box center [843, 398] width 27 height 27
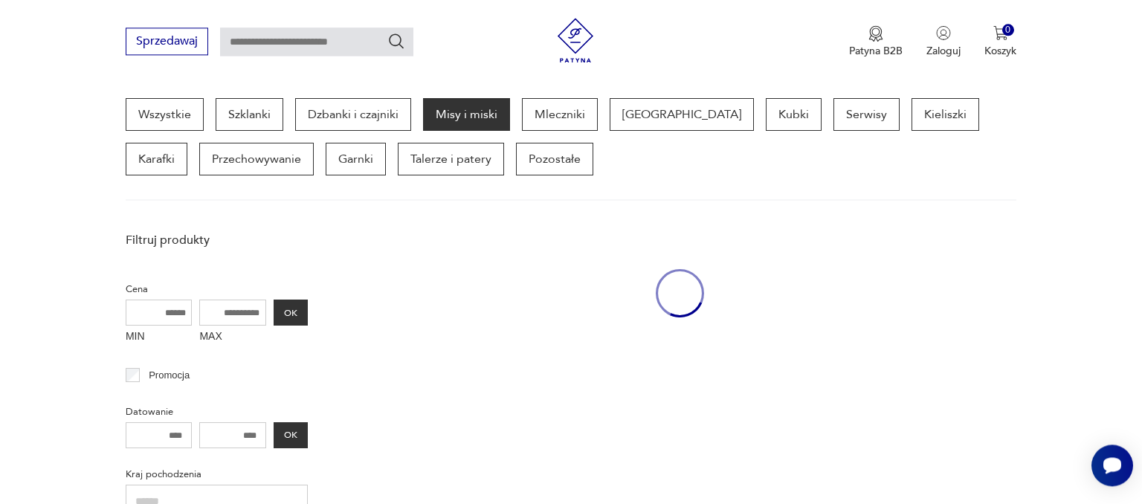
scroll to position [393, 0]
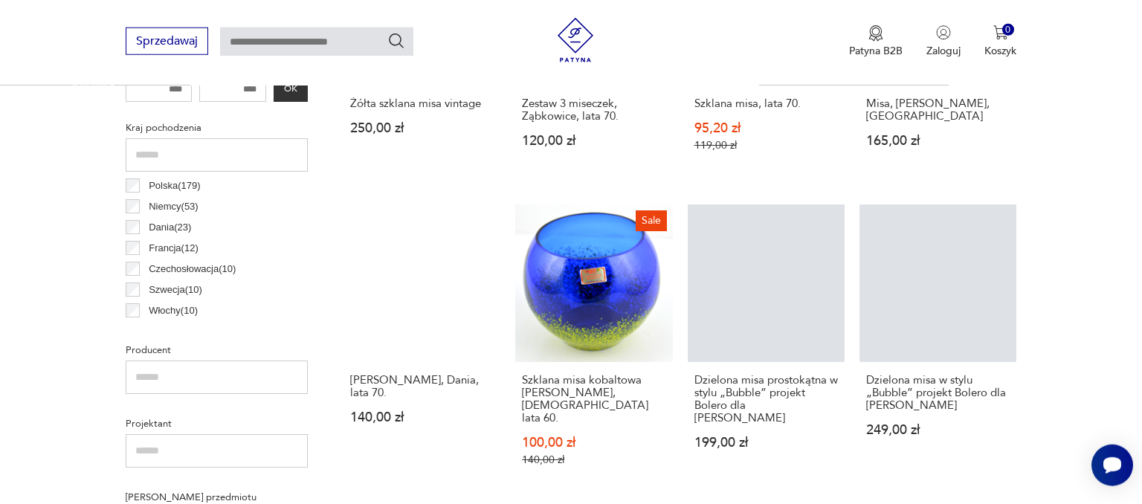
scroll to position [746, 0]
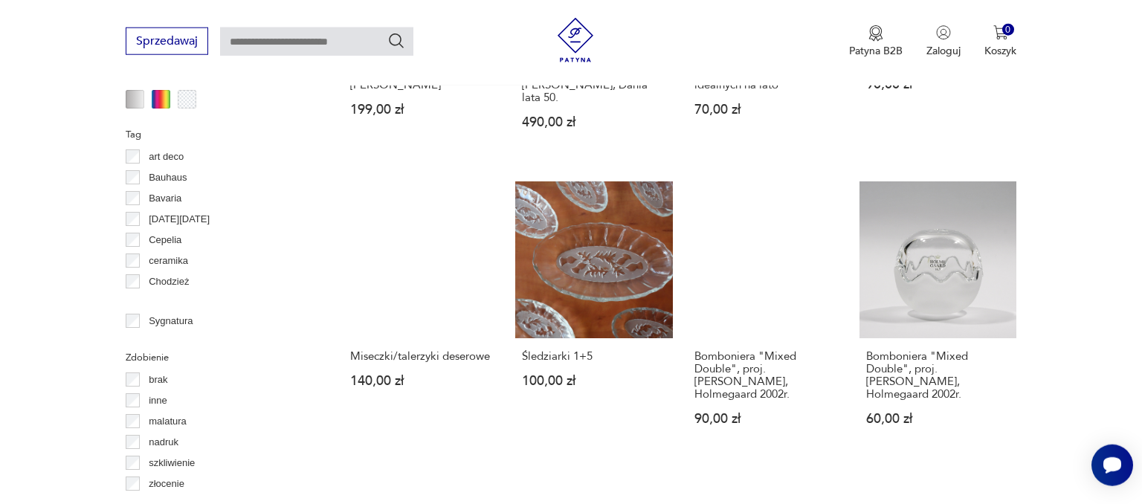
scroll to position [1492, 0]
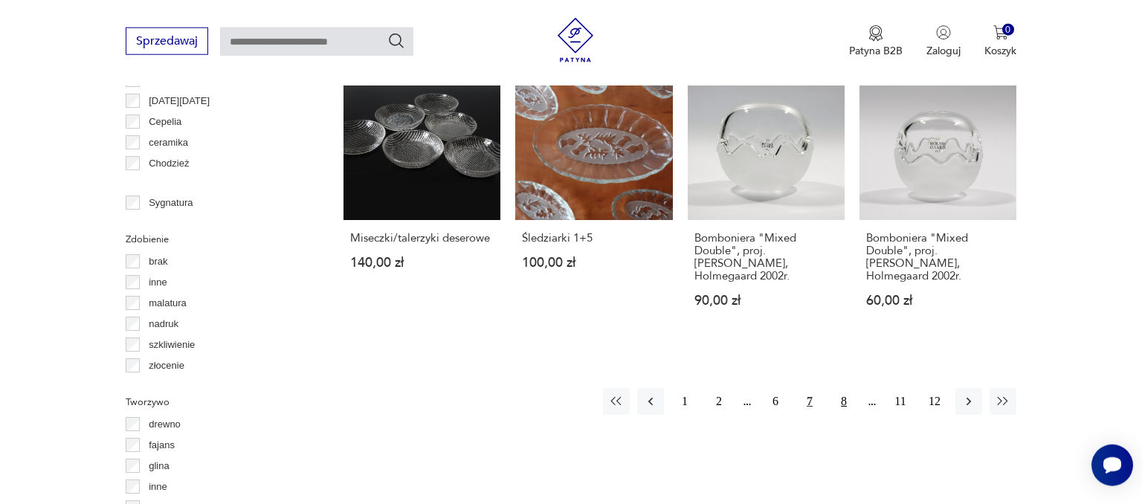
click at [843, 388] on button "8" at bounding box center [843, 401] width 27 height 27
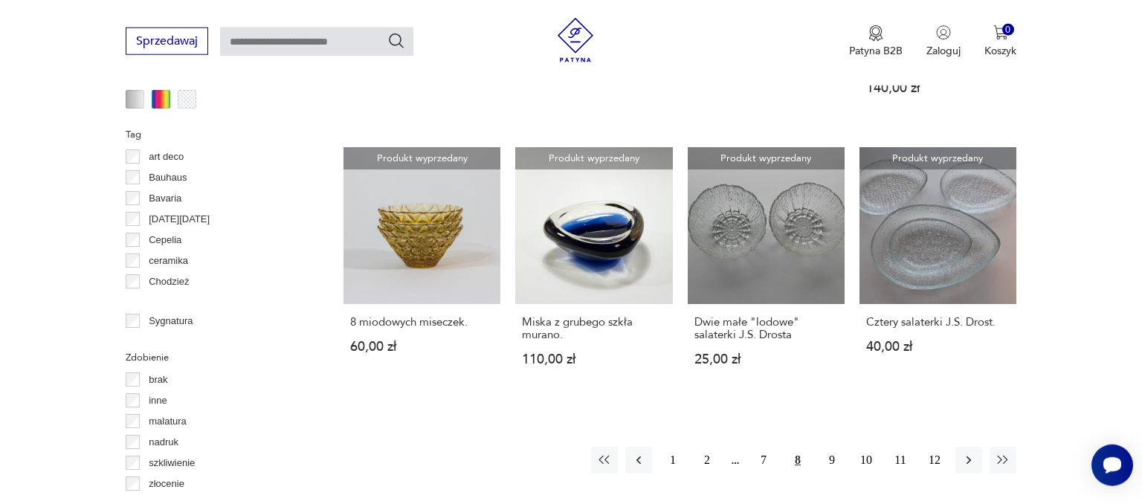
scroll to position [1414, 0]
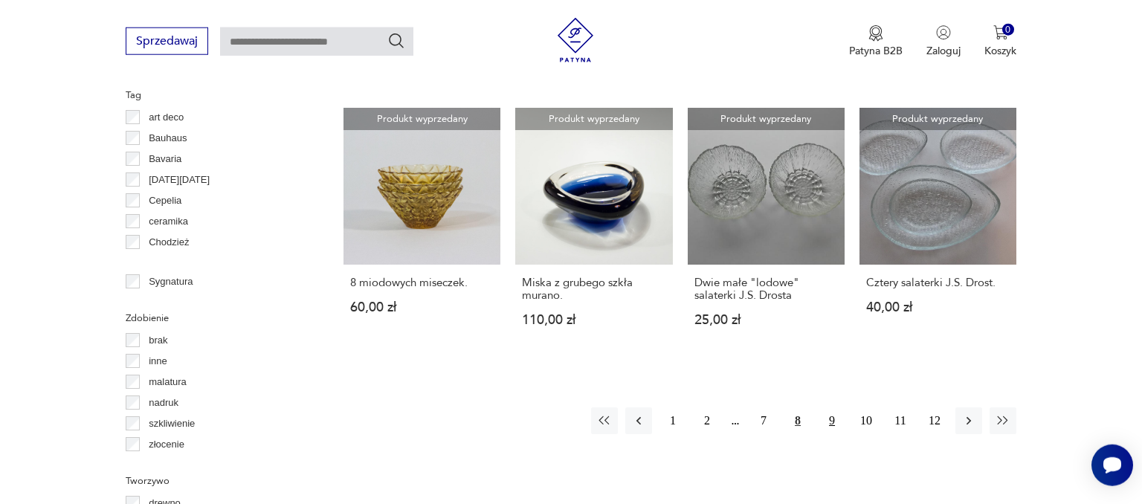
click at [828, 422] on button "9" at bounding box center [831, 420] width 27 height 27
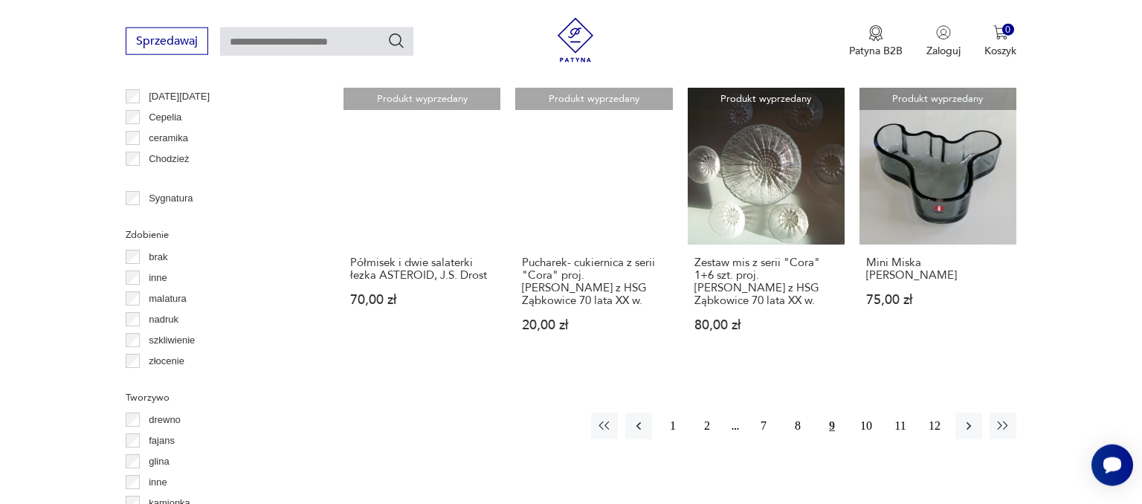
scroll to position [1689, 0]
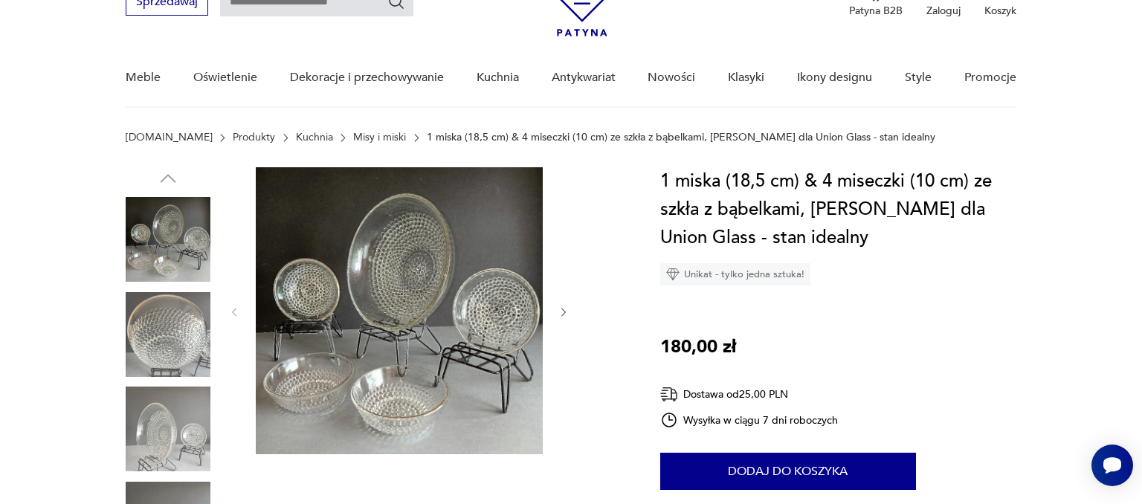
scroll to position [117, 0]
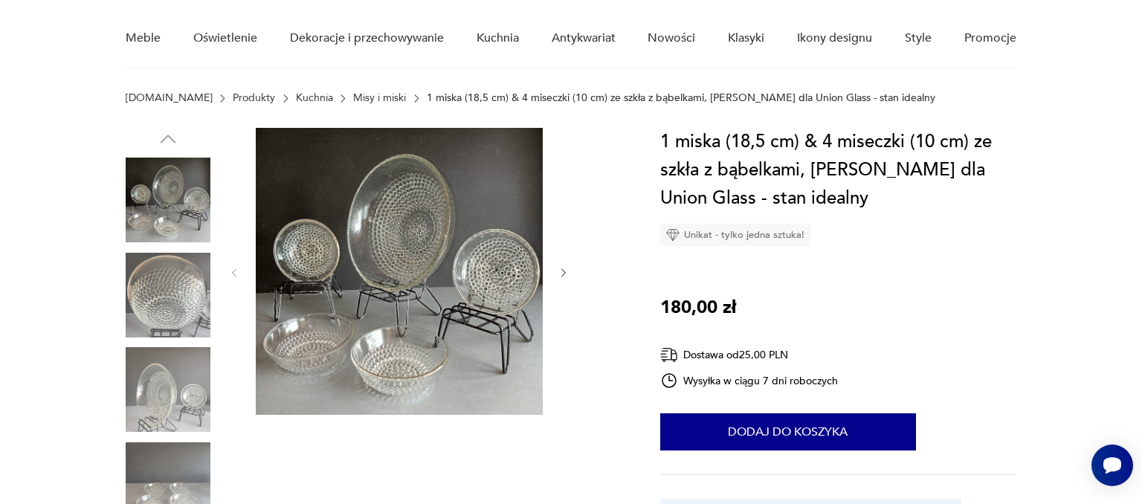
click at [151, 285] on img at bounding box center [168, 295] width 85 height 85
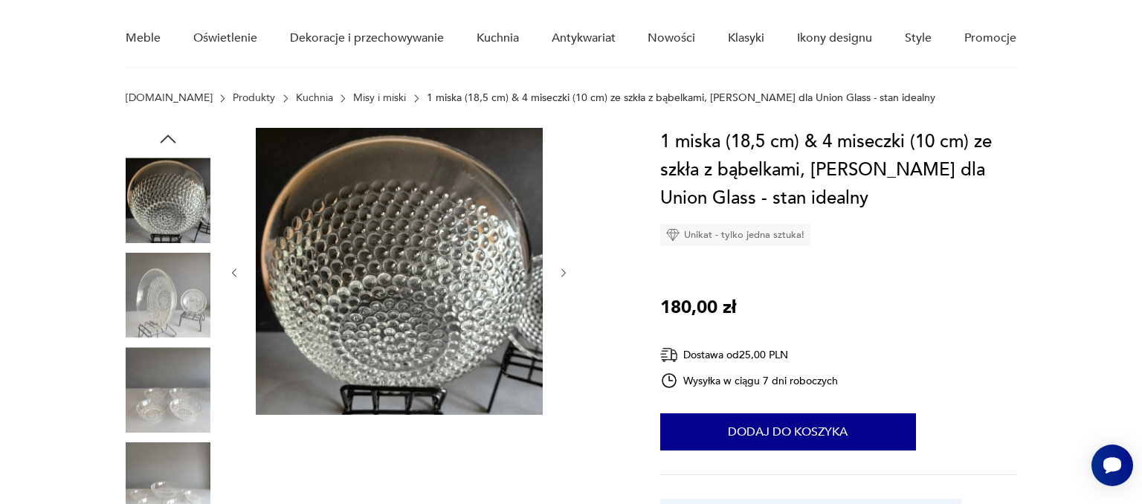
click at [153, 321] on img at bounding box center [168, 295] width 85 height 85
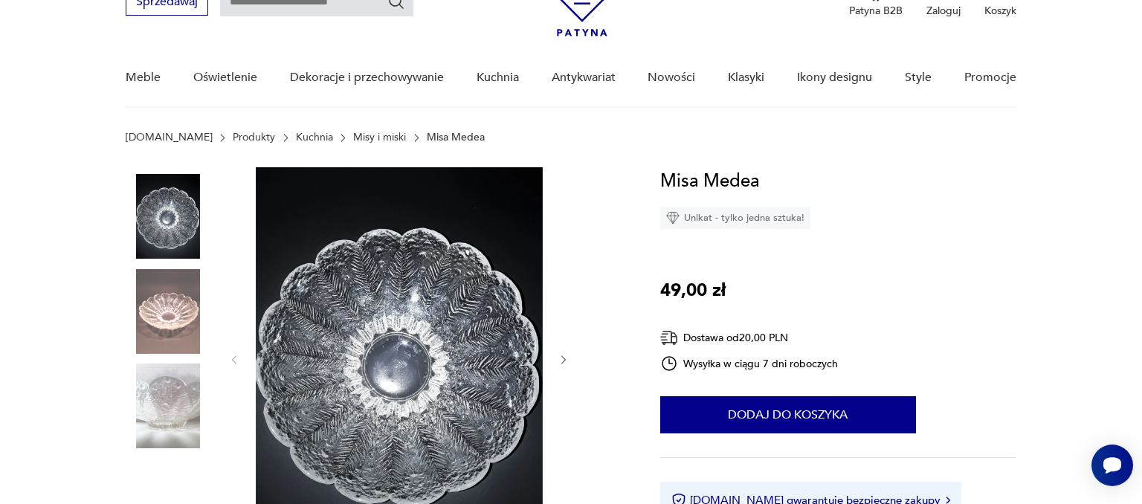
scroll to position [117, 0]
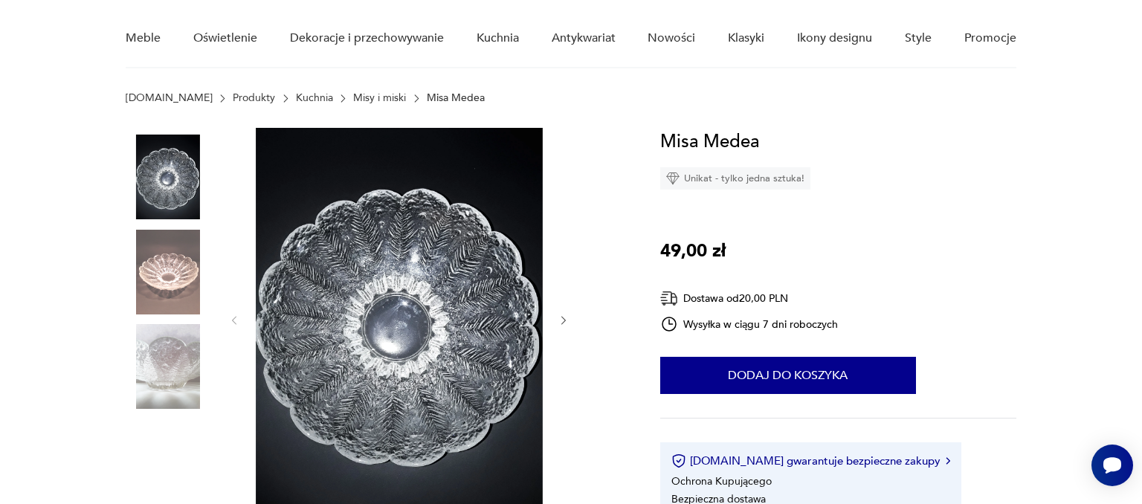
click at [557, 320] on icon "button" at bounding box center [563, 320] width 13 height 13
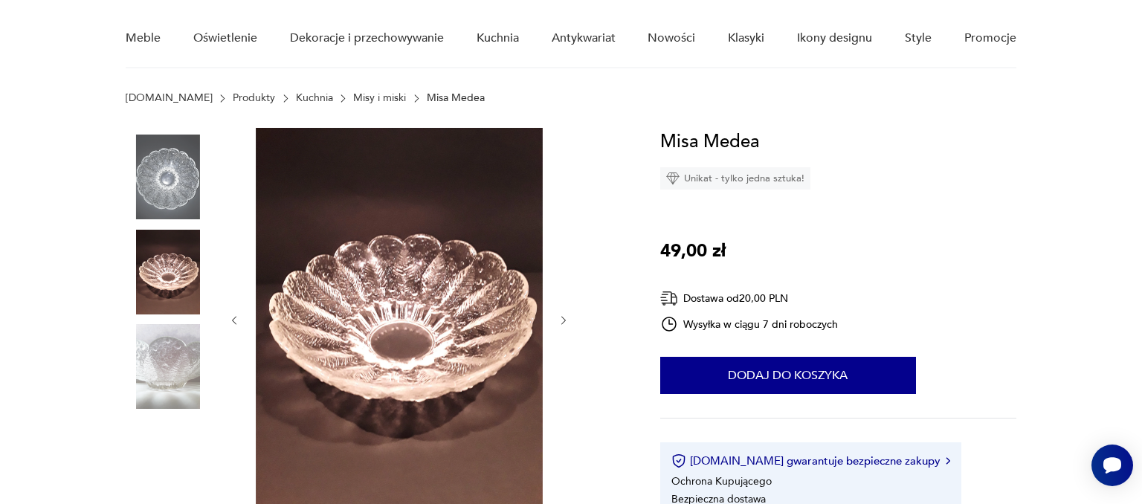
click at [557, 320] on icon "button" at bounding box center [563, 320] width 13 height 13
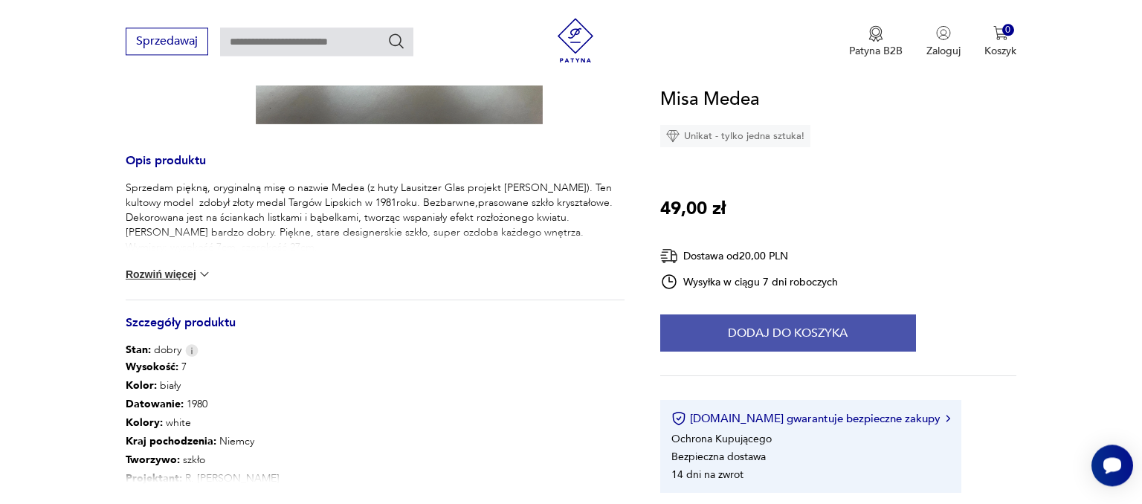
scroll to position [667, 0]
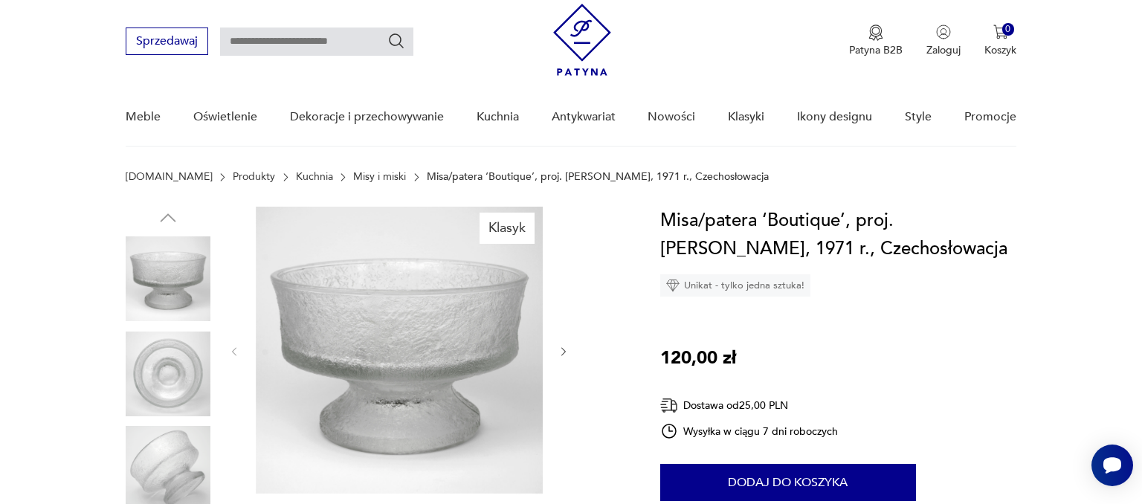
scroll to position [78, 0]
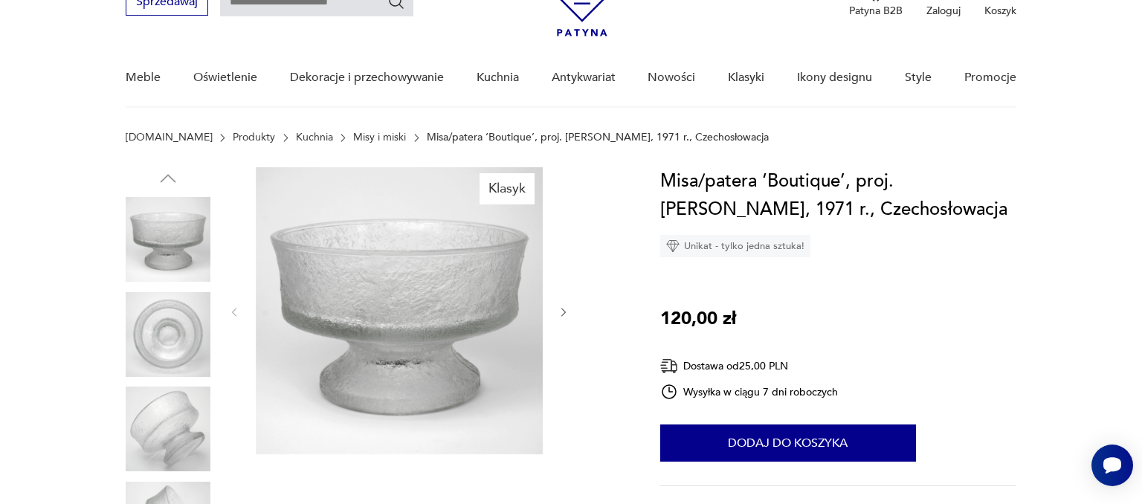
click at [566, 314] on icon "button" at bounding box center [563, 312] width 13 height 13
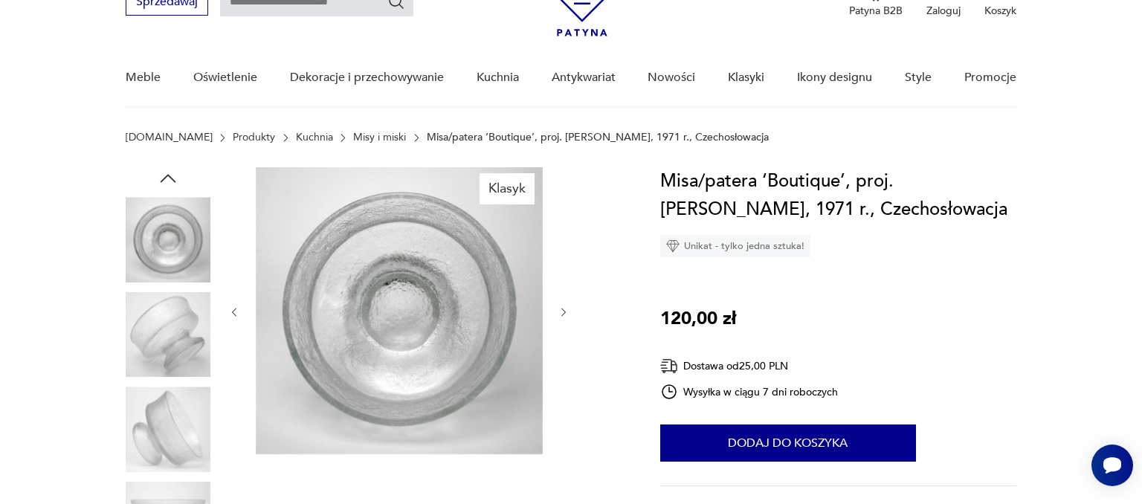
click at [566, 314] on icon "button" at bounding box center [563, 312] width 13 height 13
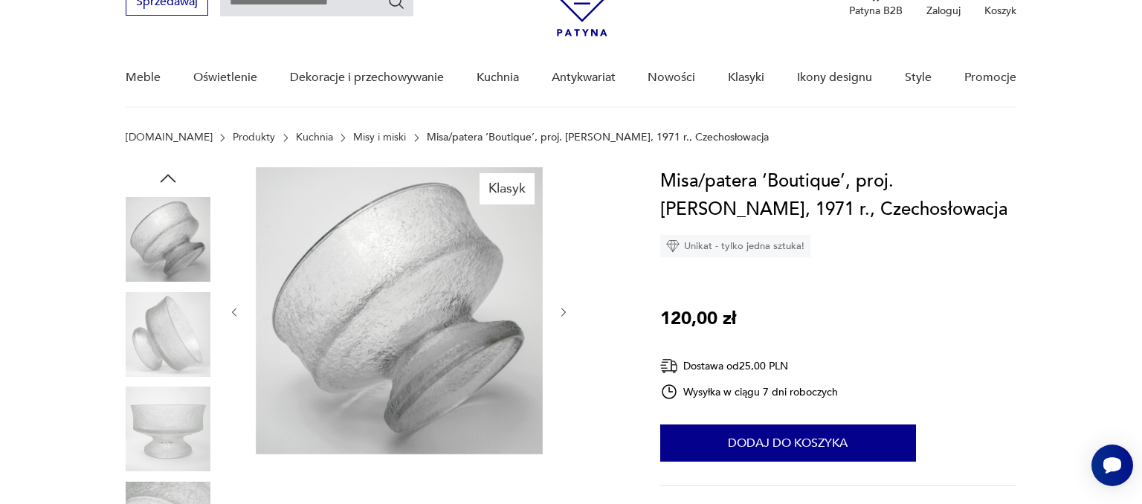
click at [566, 314] on icon "button" at bounding box center [563, 312] width 13 height 13
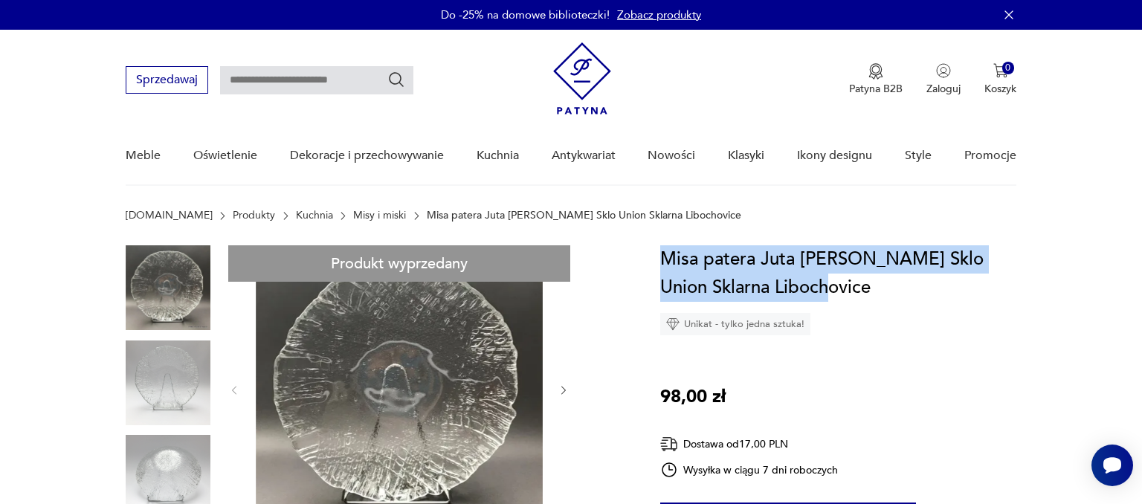
drag, startPoint x: 658, startPoint y: 257, endPoint x: 832, endPoint y: 281, distance: 175.5
copy h1 "Misa patera Juta P. Panek Sklo Union Sklarna Libochovice"
